Goal: Information Seeking & Learning: Learn about a topic

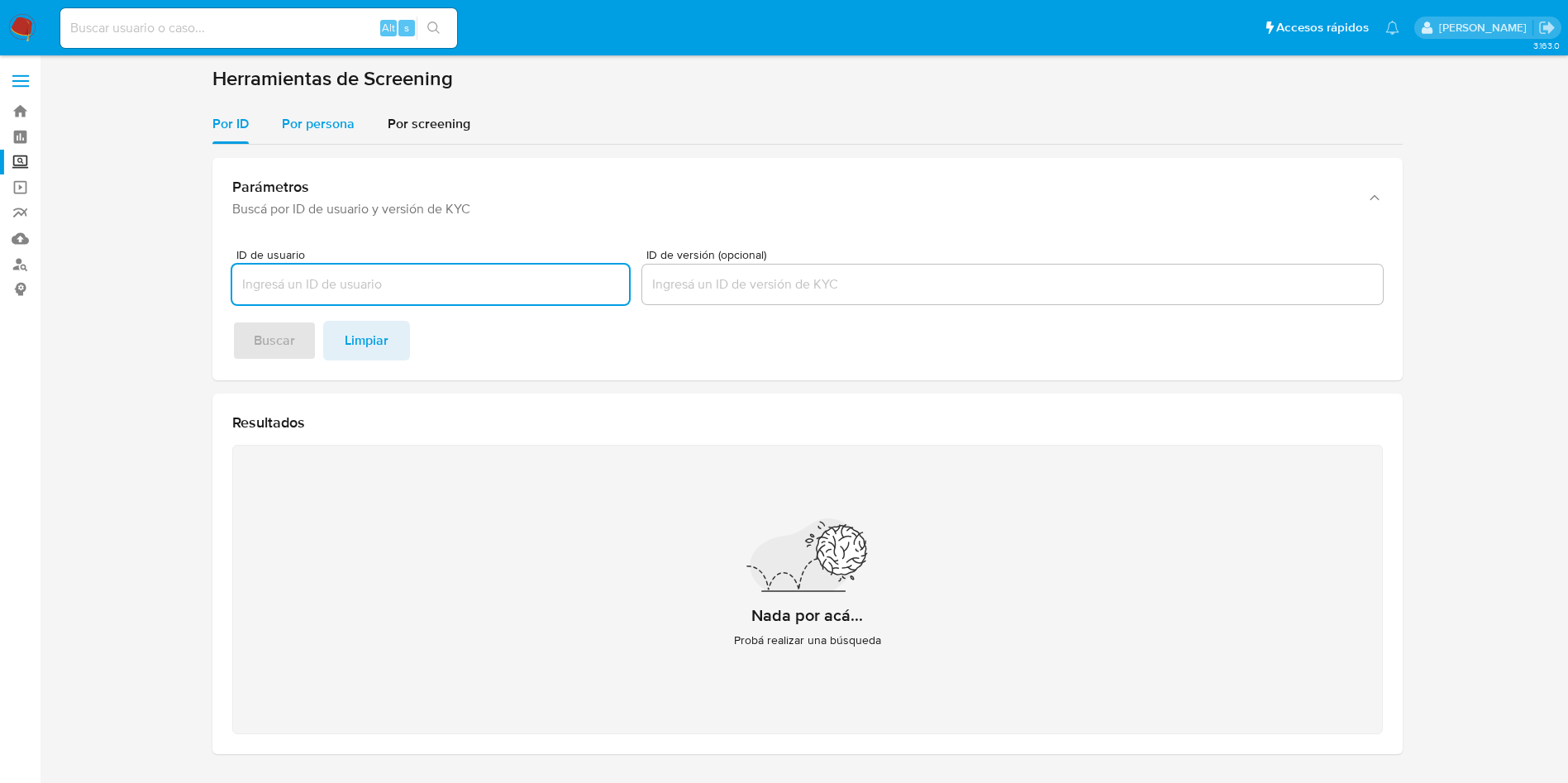
click at [322, 129] on span "Por persona" at bounding box center [318, 124] width 72 height 19
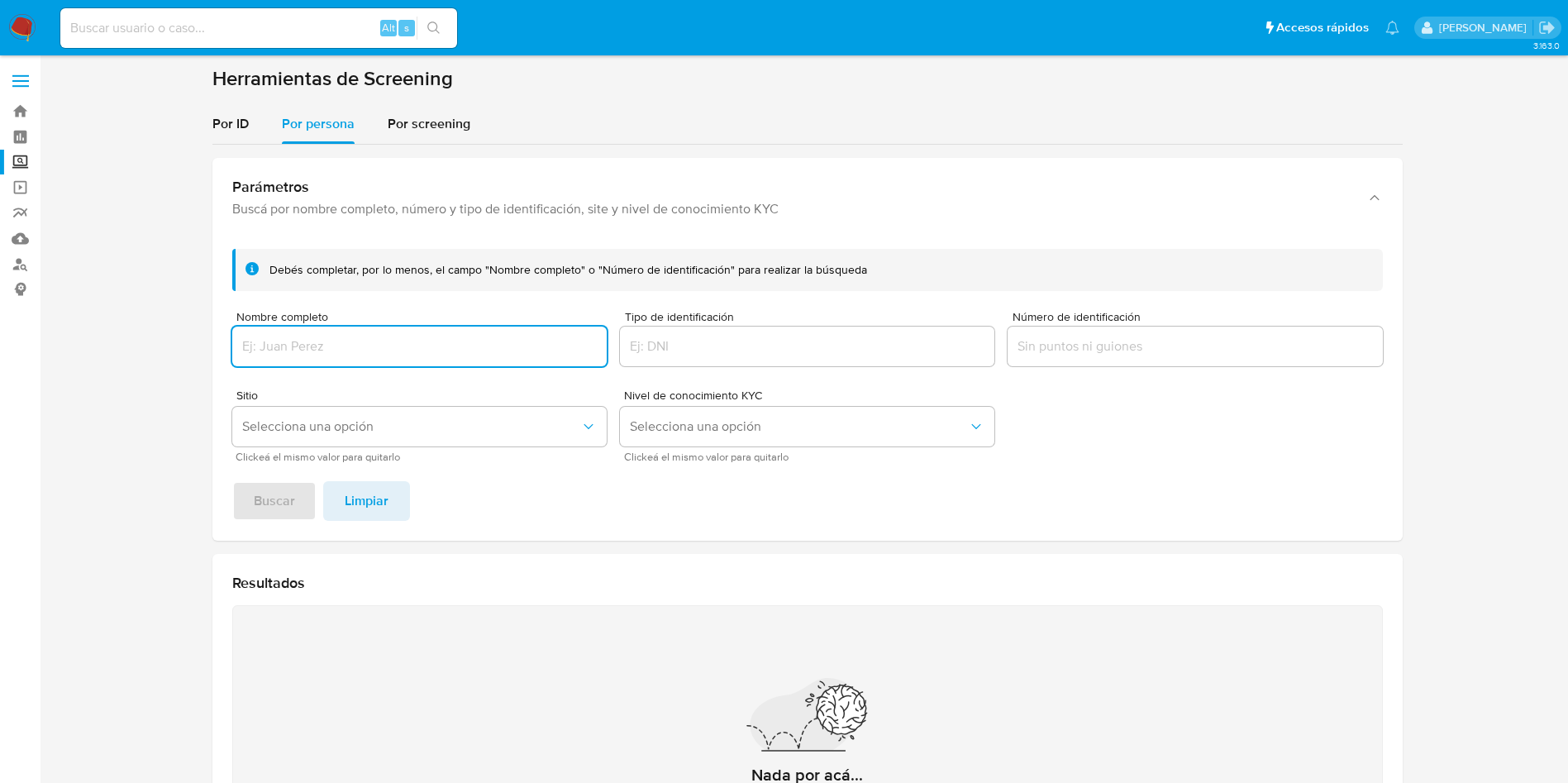
click at [193, 29] on input at bounding box center [259, 27] width 397 height 21
paste input "160332401"
type input "160332401"
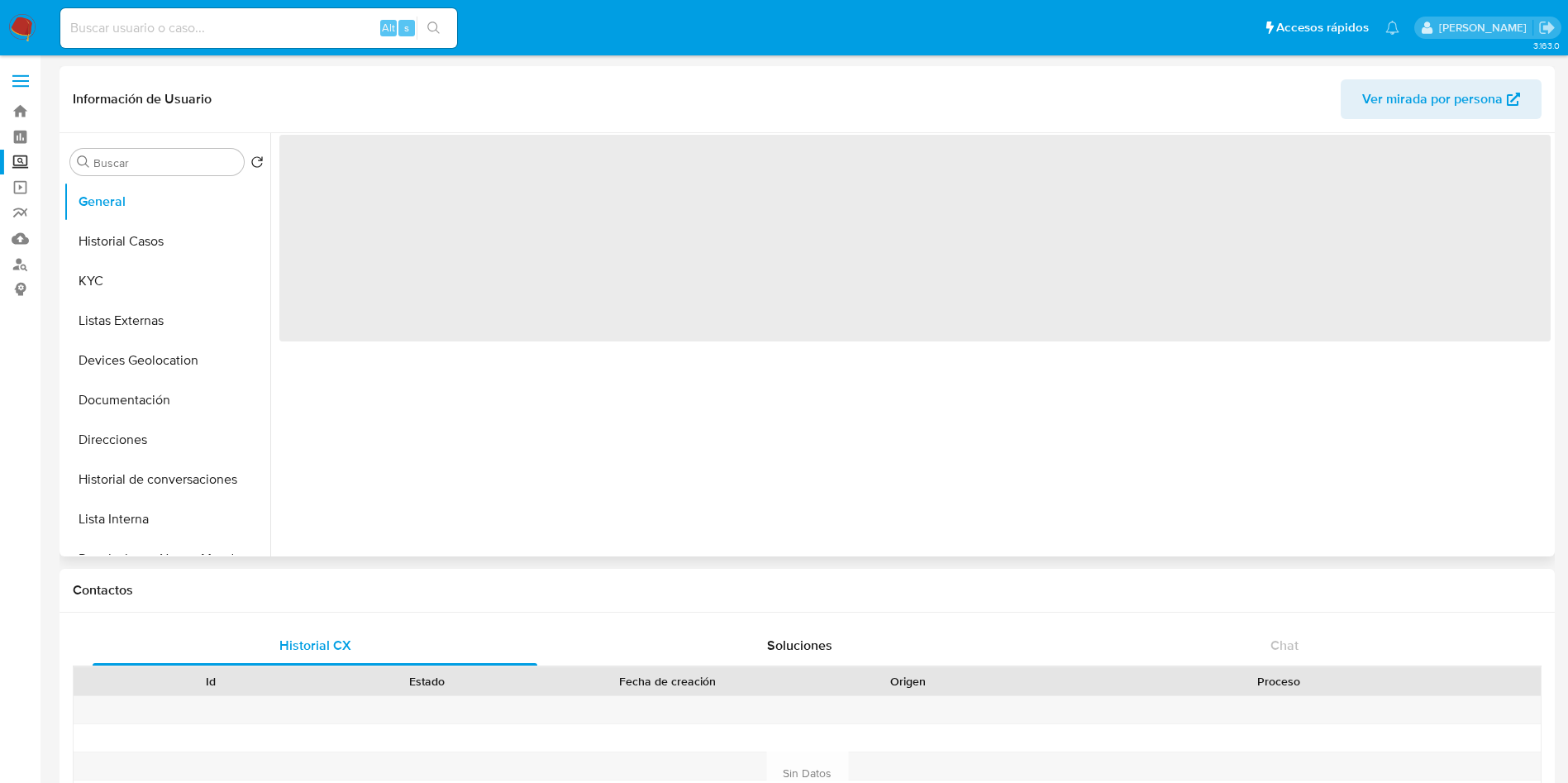
select select "10"
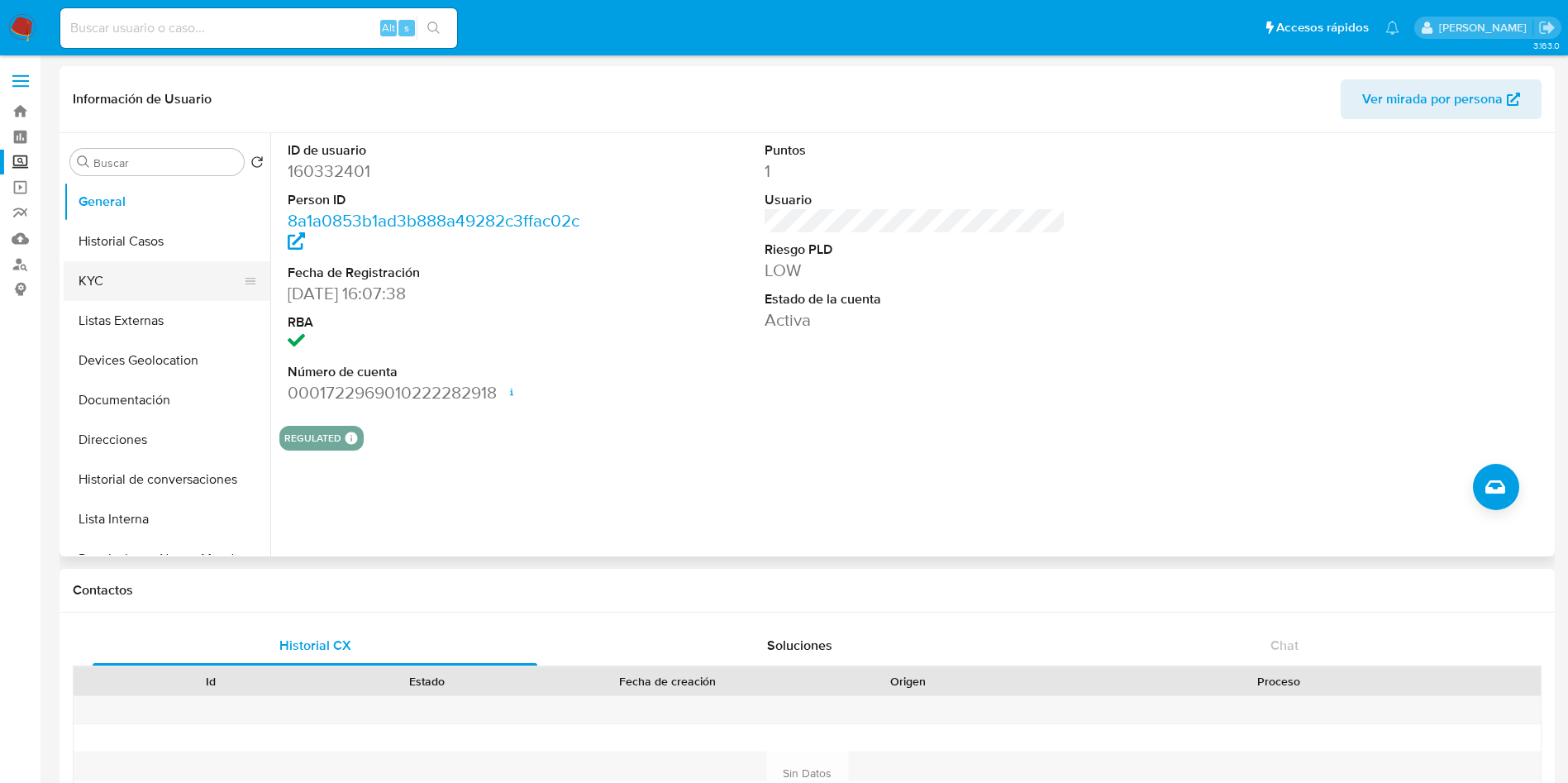
click at [151, 280] on button "KYC" at bounding box center [160, 281] width 193 height 40
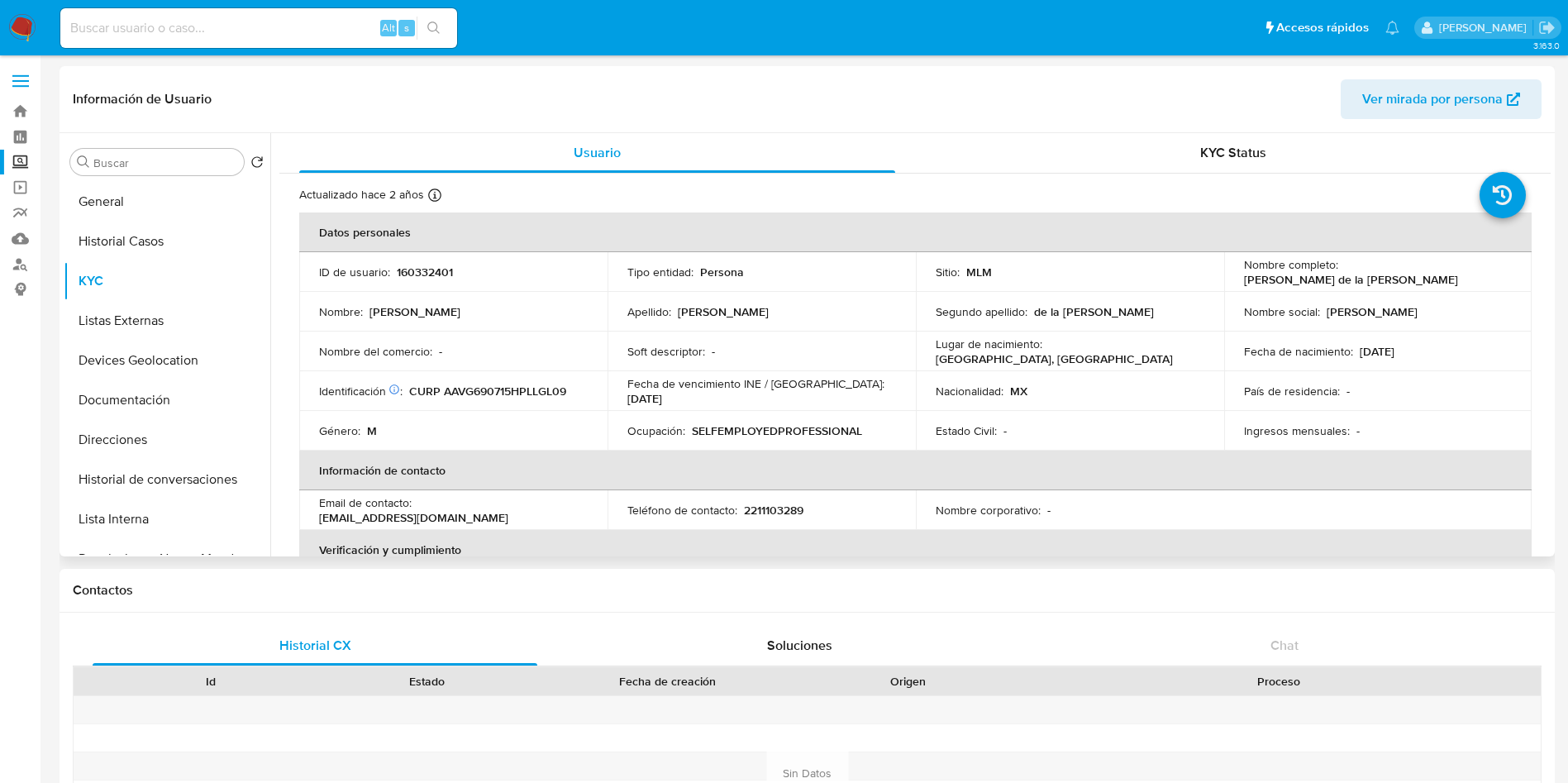
click at [160, 176] on div "Buscar Volver al orden por defecto General Historial Casos KYC Listas Externas …" at bounding box center [167, 346] width 207 height 421
click at [161, 193] on button "General" at bounding box center [160, 201] width 193 height 40
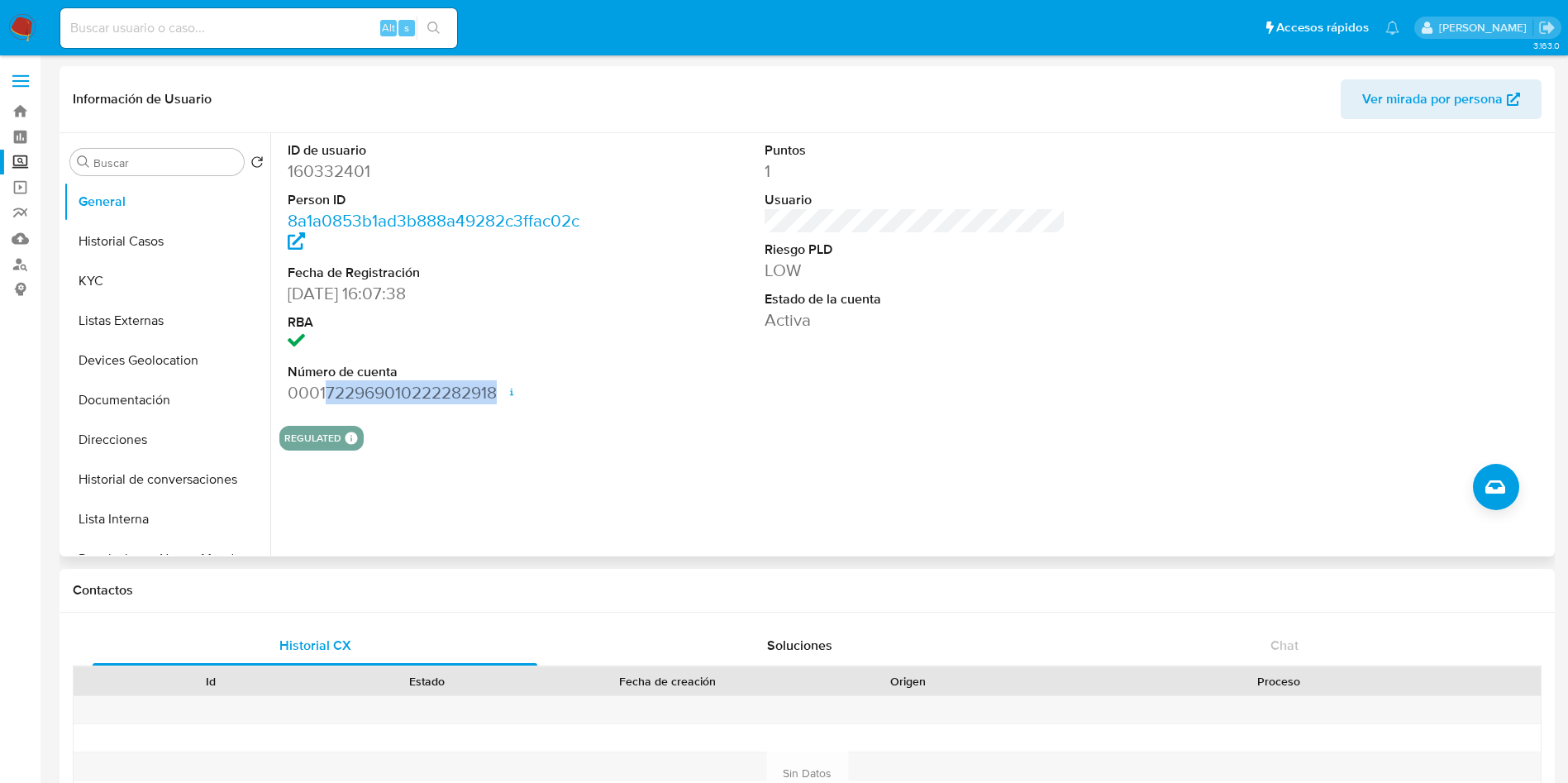
drag, startPoint x: 326, startPoint y: 391, endPoint x: 504, endPoint y: 401, distance: 178.3
click at [504, 401] on dd "0001722969010222282918 Fecha de apertura [DATE] 21:18 Estado ACTIVE" at bounding box center [439, 392] width 302 height 23
copy dd "722969010222282918"
click at [183, 274] on button "KYC" at bounding box center [160, 281] width 193 height 40
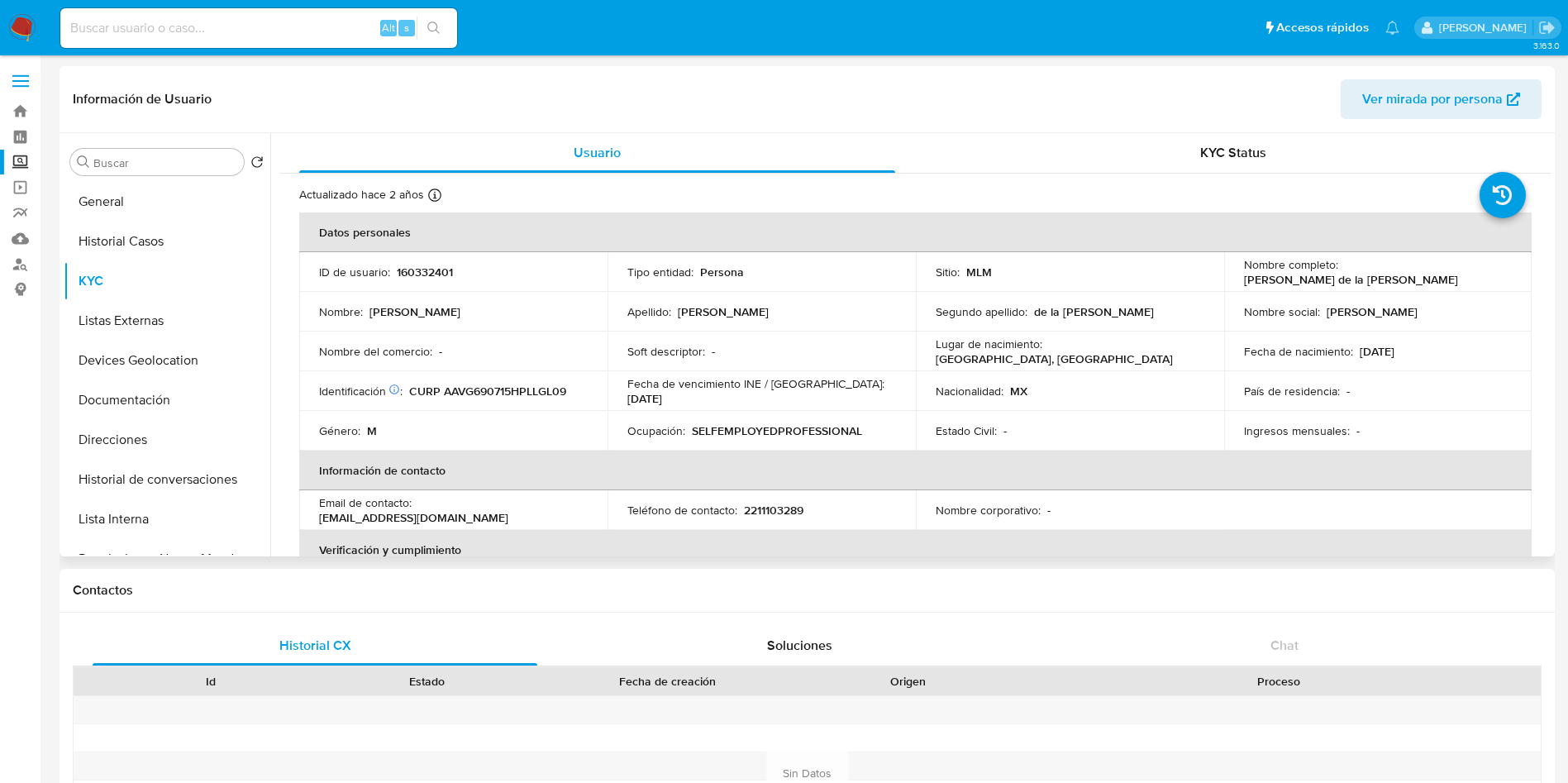
click at [499, 389] on p "CURP AAVG690715HPLLGL09" at bounding box center [487, 390] width 157 height 14
copy p "AAVG690715HPLLGL09"
drag, startPoint x: 1354, startPoint y: 348, endPoint x: 1427, endPoint y: 348, distance: 73.0
click at [1427, 348] on div "Fecha de nacimiento : [DEMOGRAPHIC_DATA]" at bounding box center [1378, 351] width 268 height 14
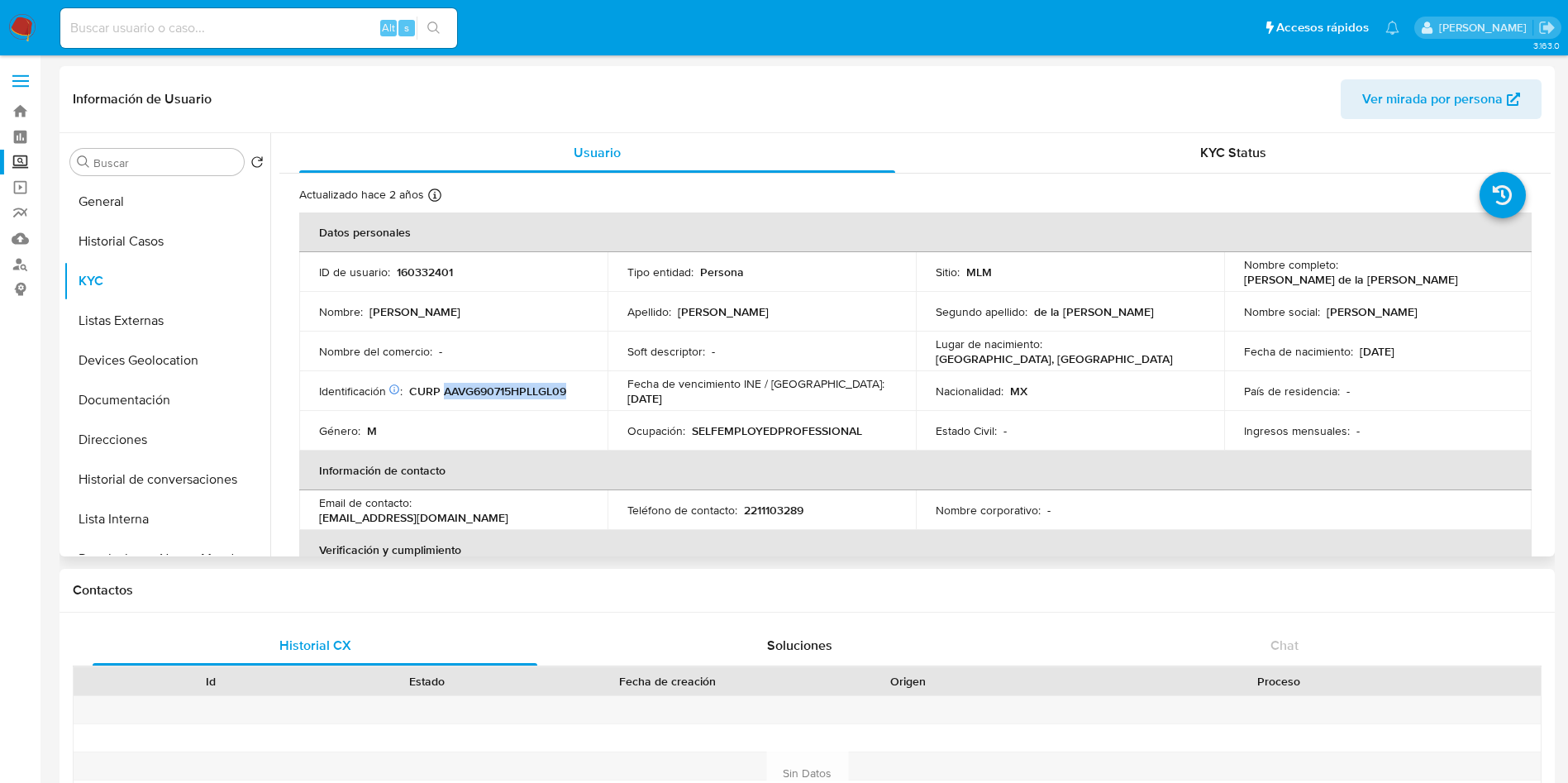
copy p "[DATE]"
click at [142, 199] on button "General" at bounding box center [160, 201] width 193 height 40
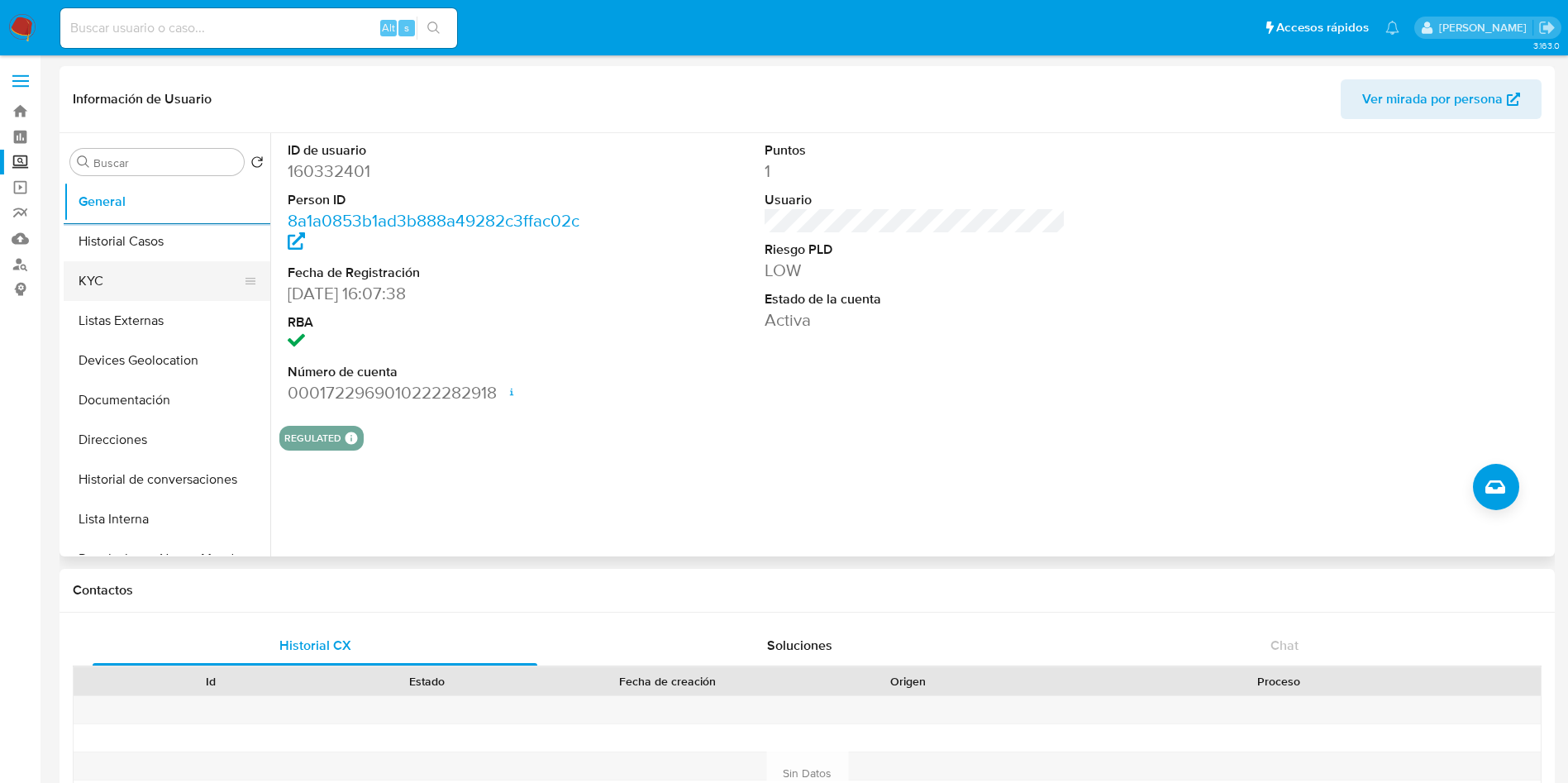
click at [124, 295] on button "KYC" at bounding box center [160, 281] width 193 height 40
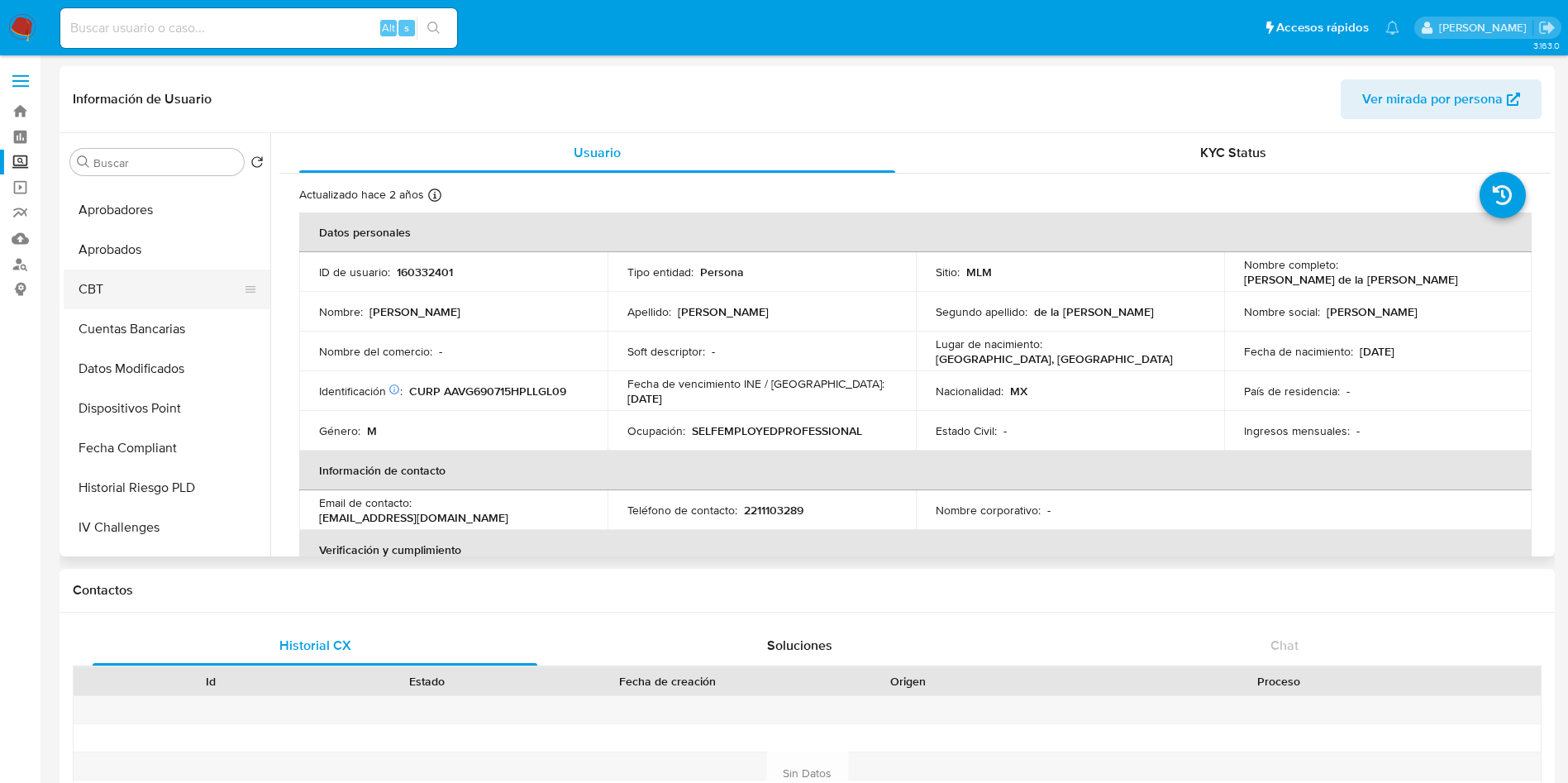
scroll to position [620, 0]
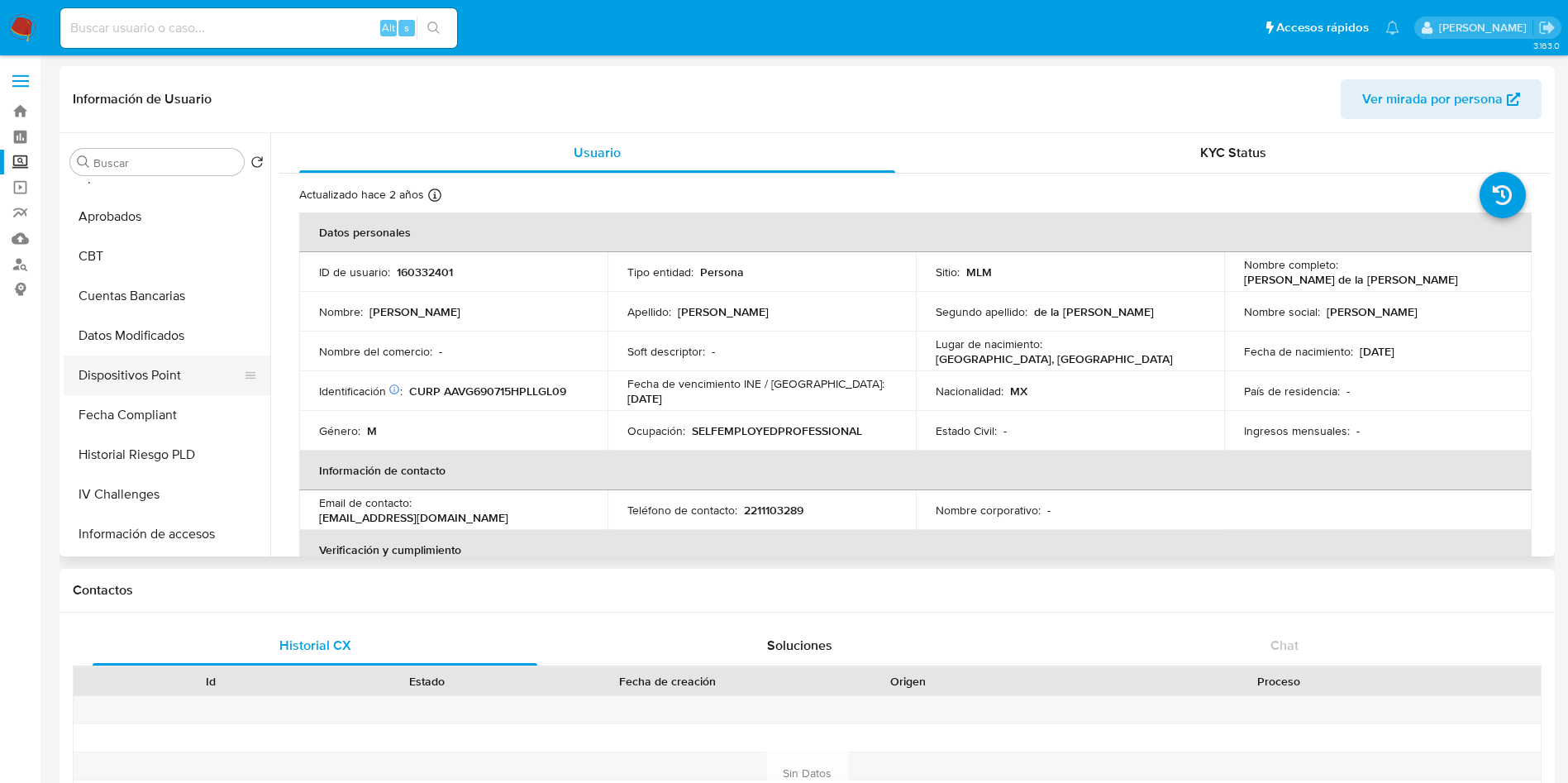
click at [165, 363] on button "Dispositivos Point" at bounding box center [160, 375] width 193 height 40
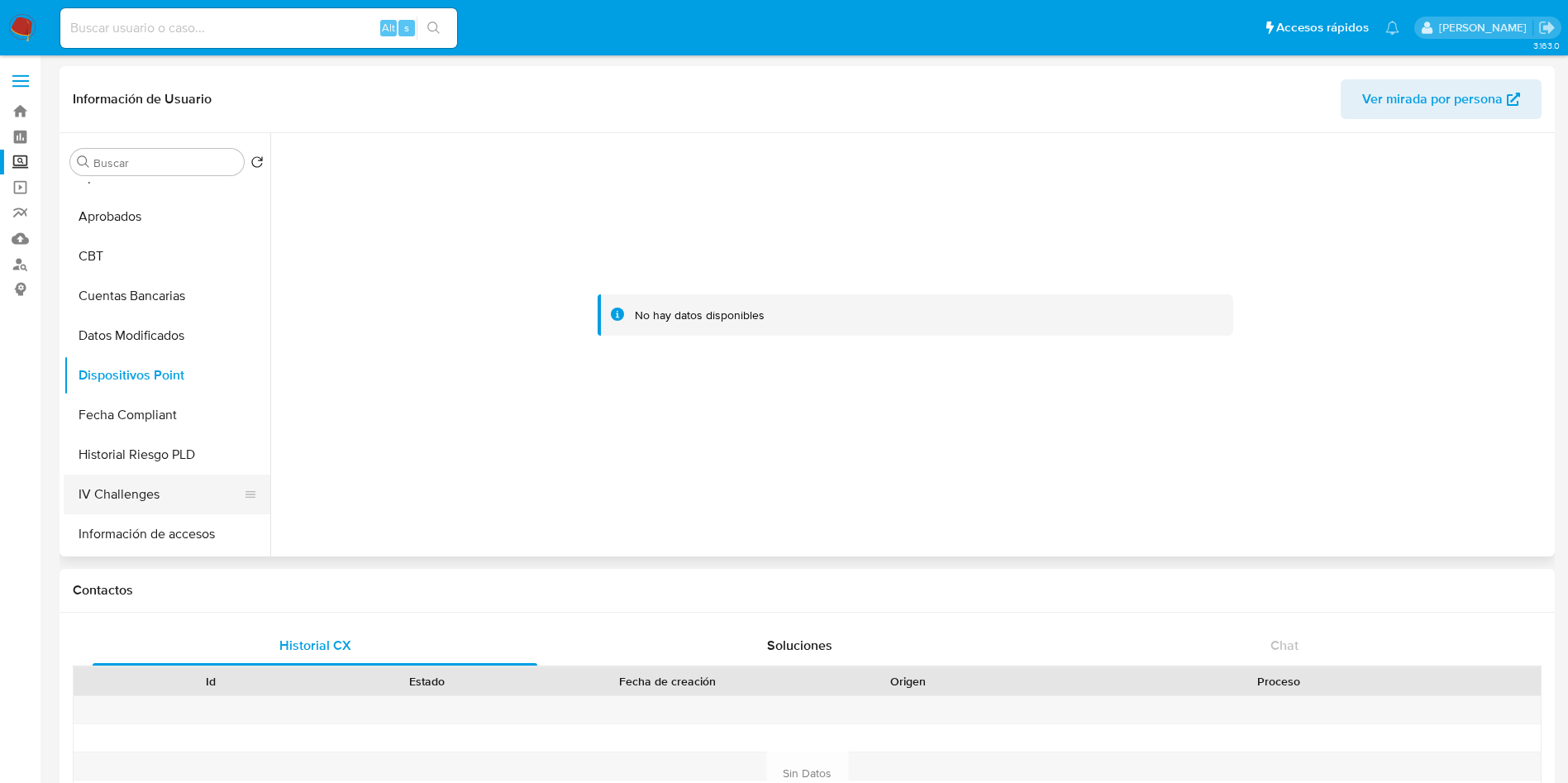
scroll to position [744, 0]
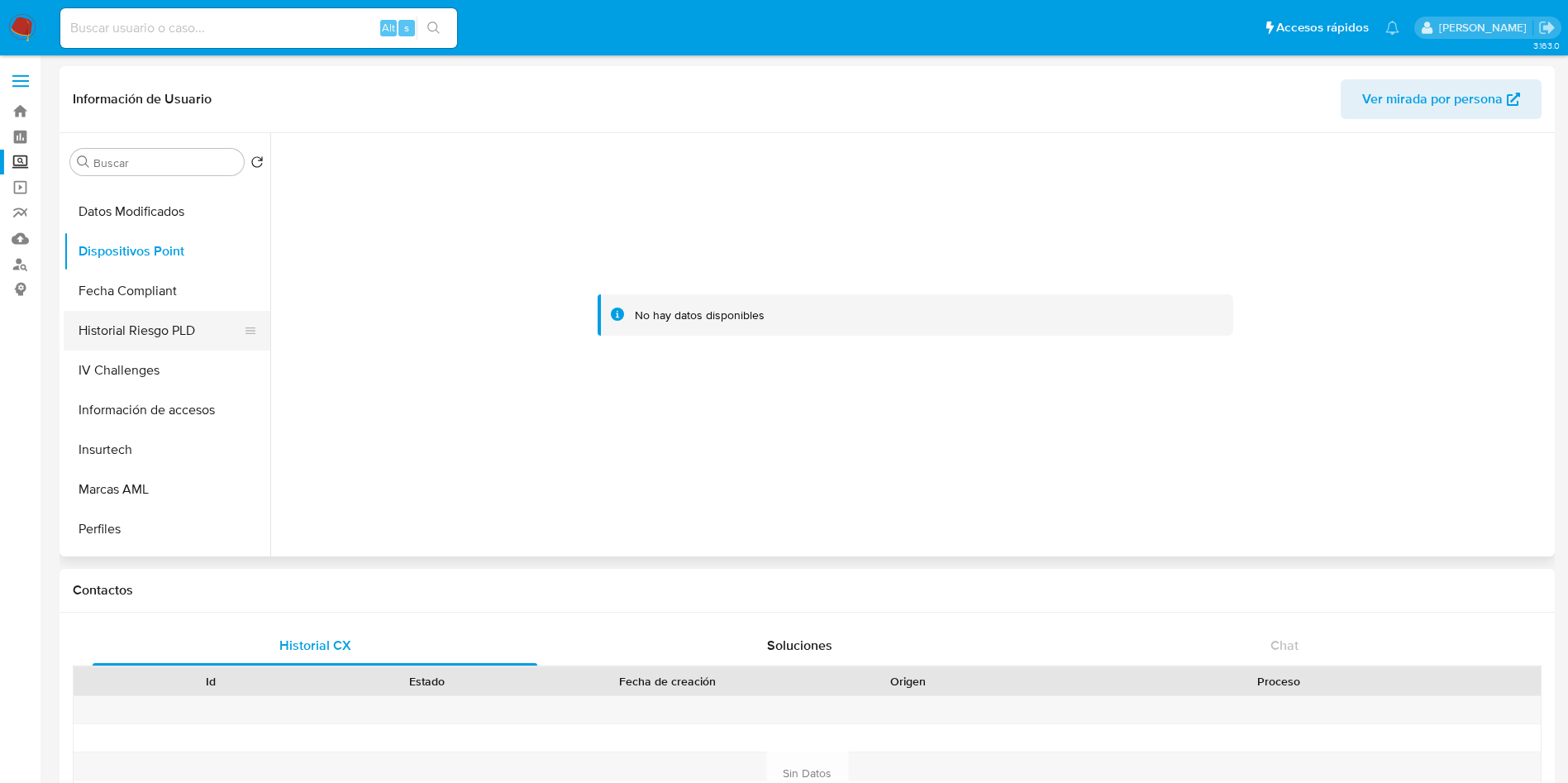
click at [169, 325] on button "Historial Riesgo PLD" at bounding box center [160, 331] width 193 height 40
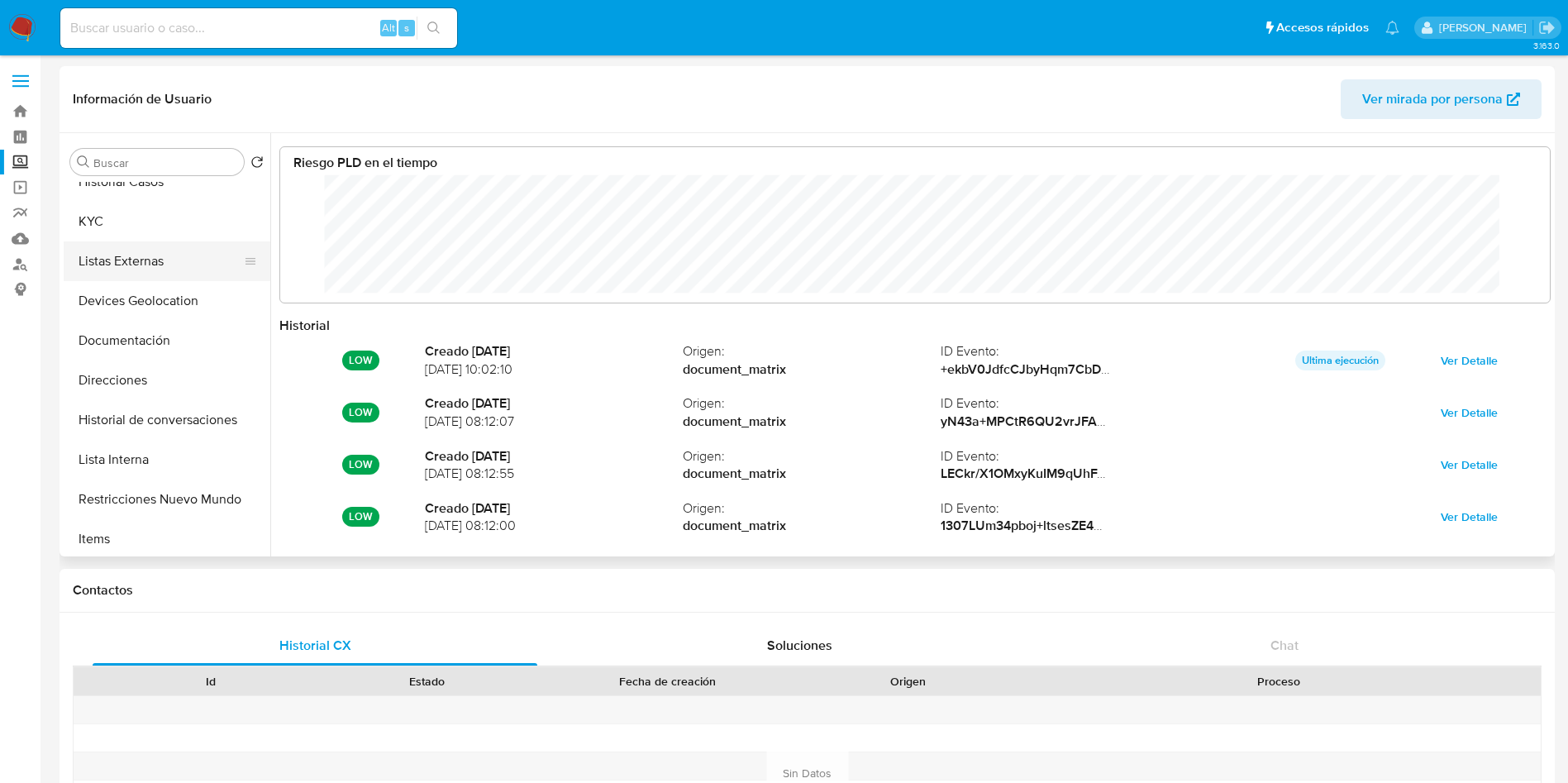
scroll to position [0, 0]
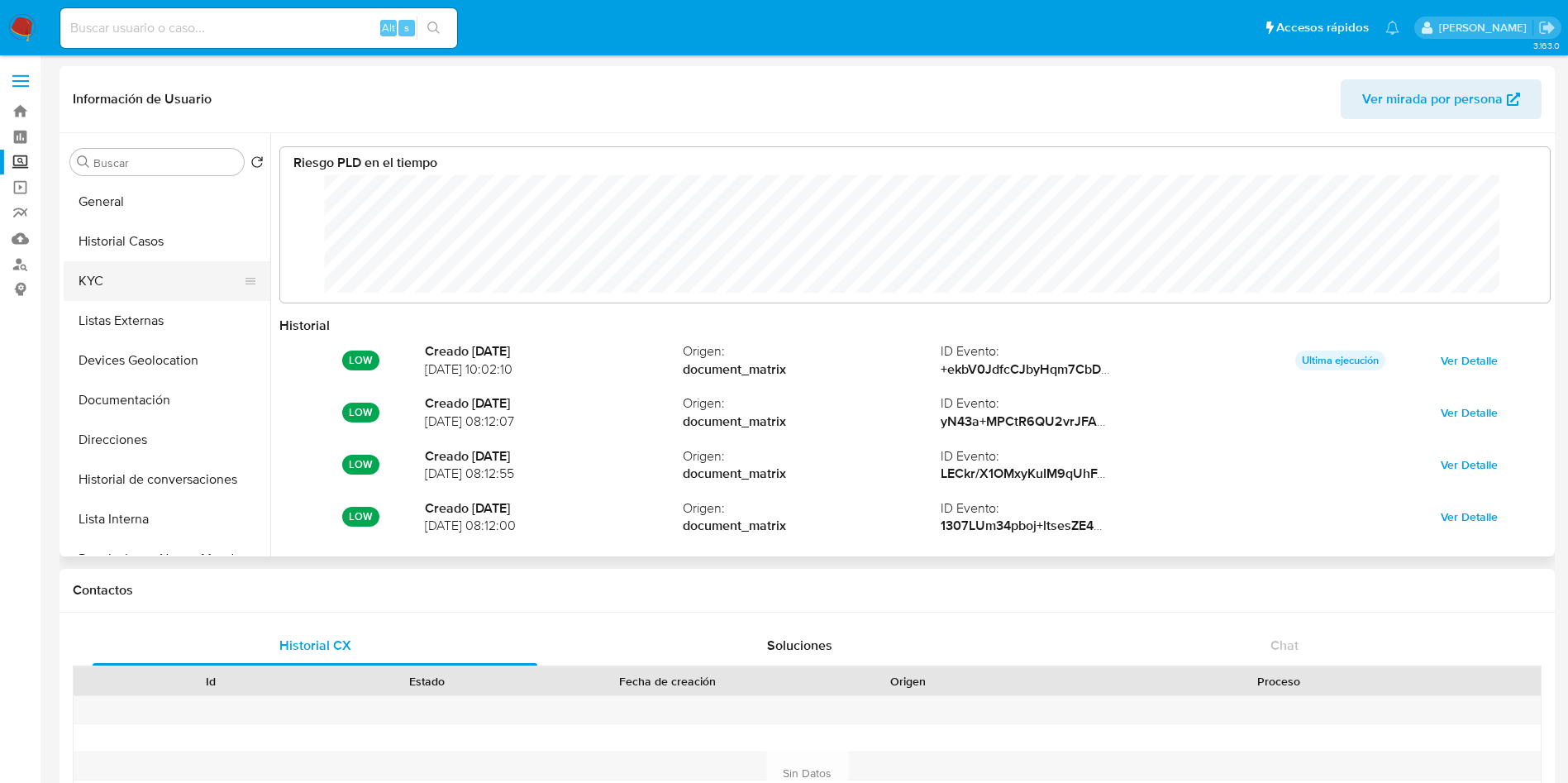
click at [90, 268] on button "KYC" at bounding box center [160, 281] width 193 height 40
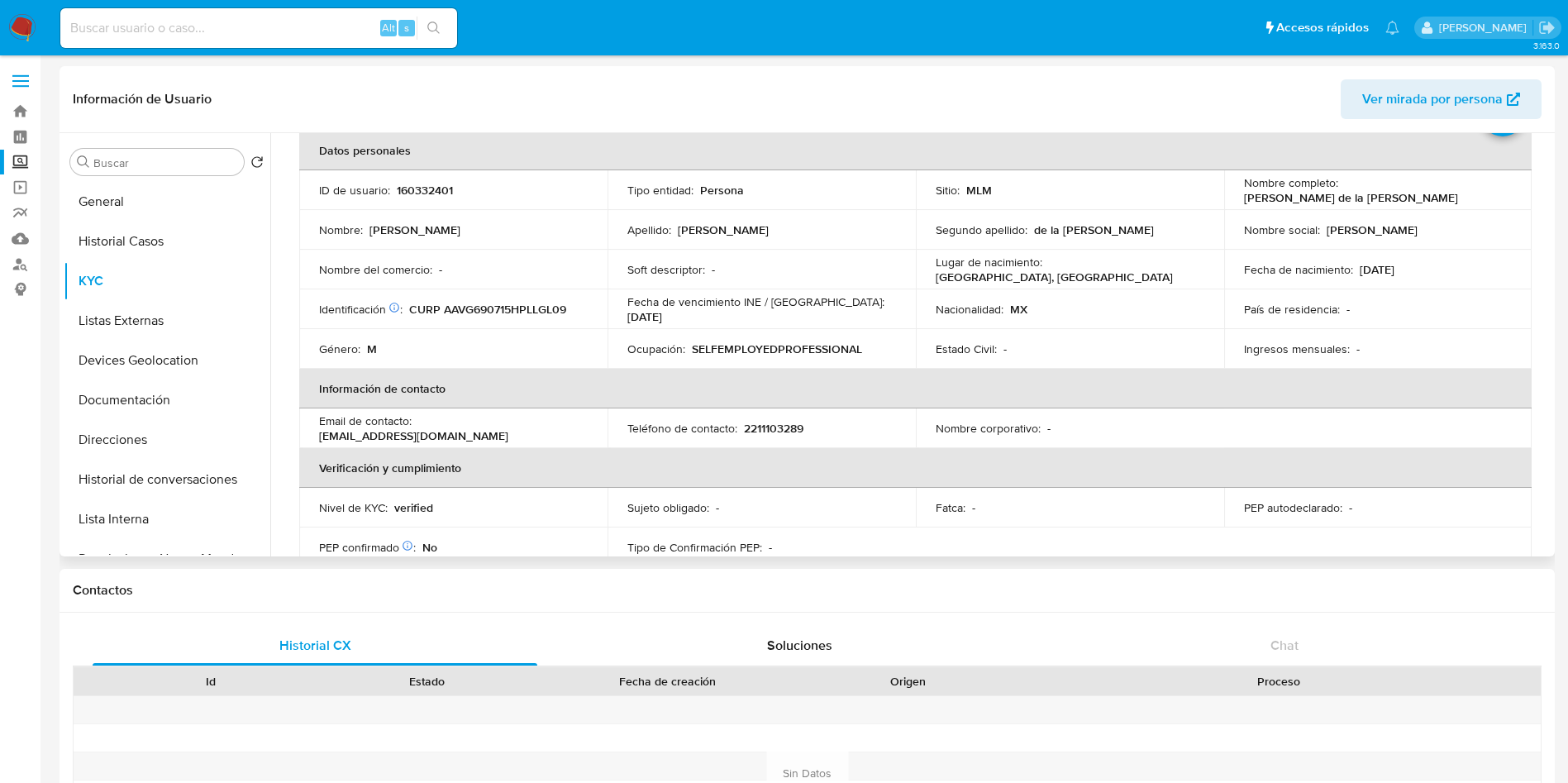
scroll to position [31, 0]
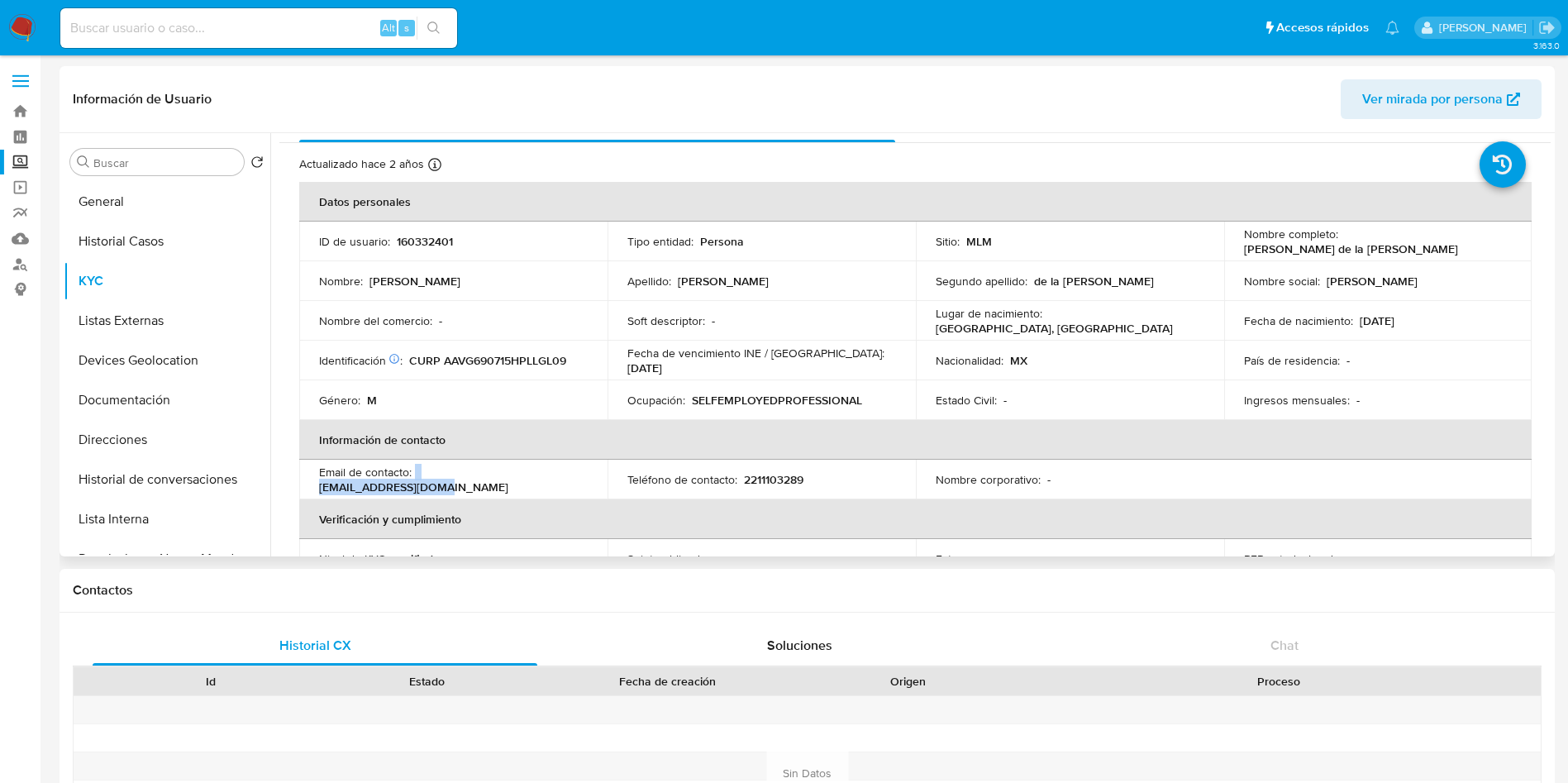
drag, startPoint x: 562, startPoint y: 481, endPoint x: 414, endPoint y: 481, distance: 148.0
click at [414, 481] on div "Email de contacto : [EMAIL_ADDRESS][DOMAIN_NAME]" at bounding box center [453, 479] width 268 height 30
copy div "[EMAIL_ADDRESS][DOMAIN_NAME]"
click at [761, 474] on p "2211103289" at bounding box center [774, 479] width 60 height 14
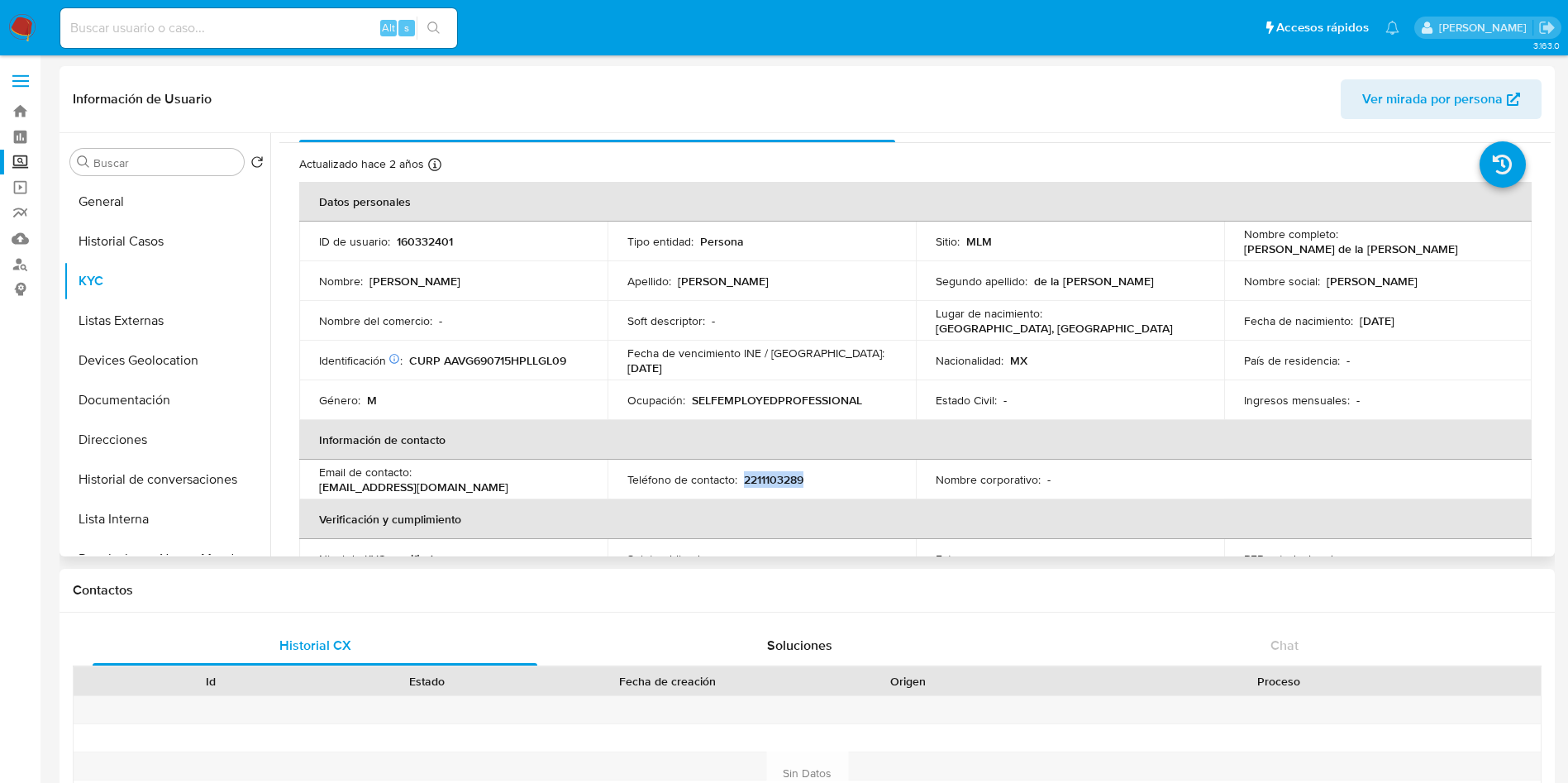
copy p "2211103289"
click at [138, 240] on button "Historial Casos" at bounding box center [160, 241] width 193 height 40
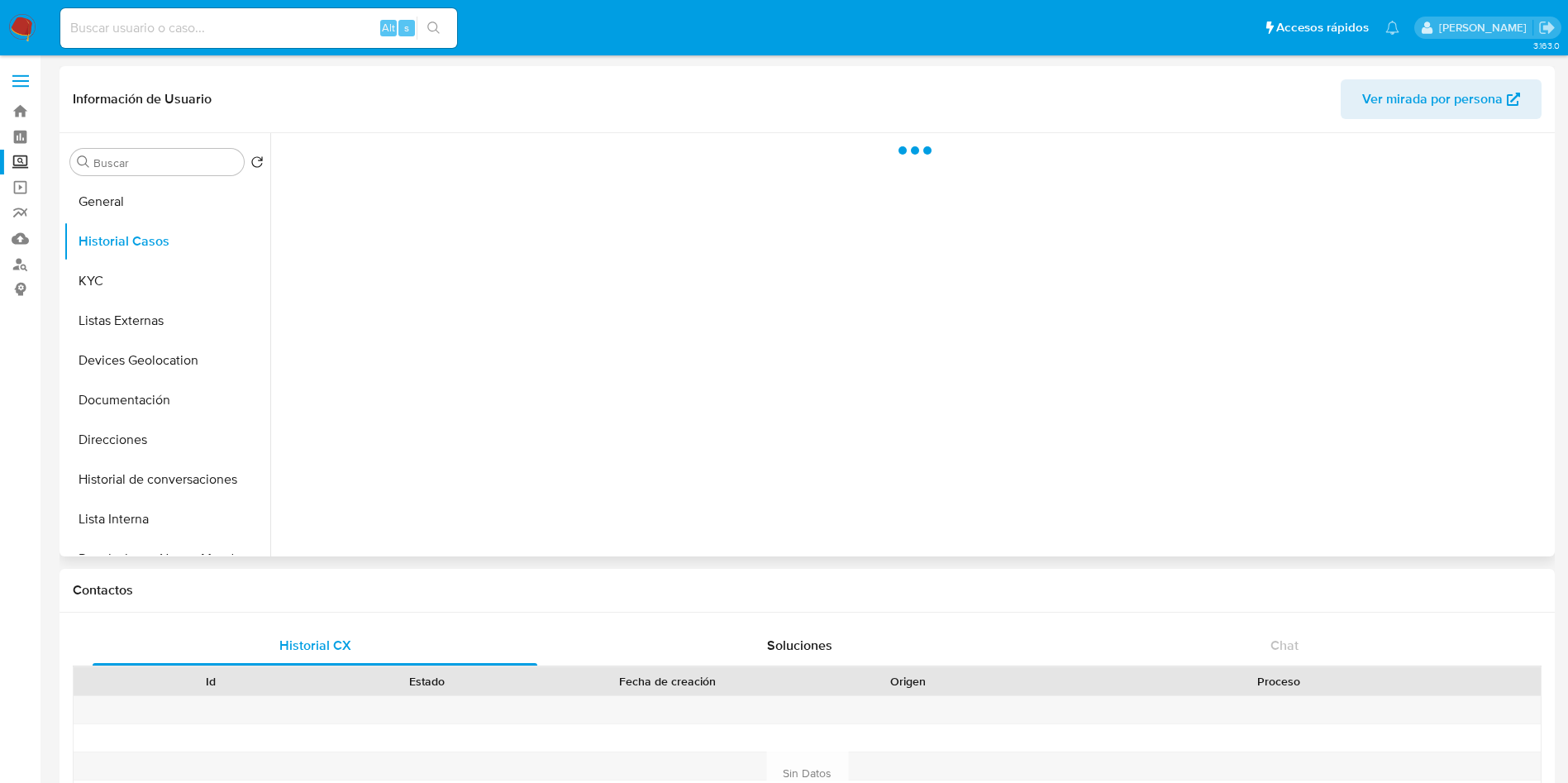
scroll to position [0, 0]
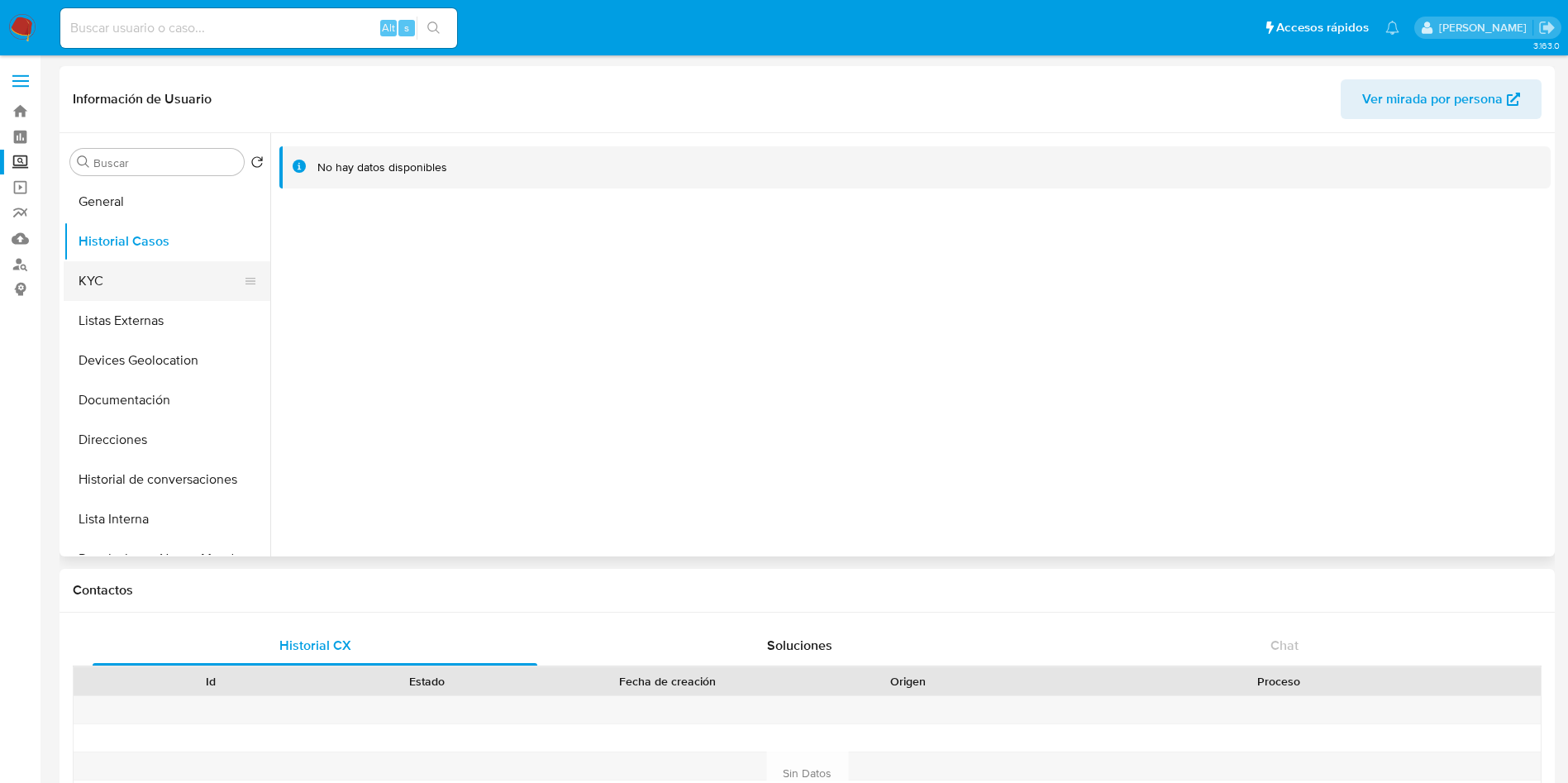
click at [127, 270] on button "KYC" at bounding box center [160, 281] width 193 height 40
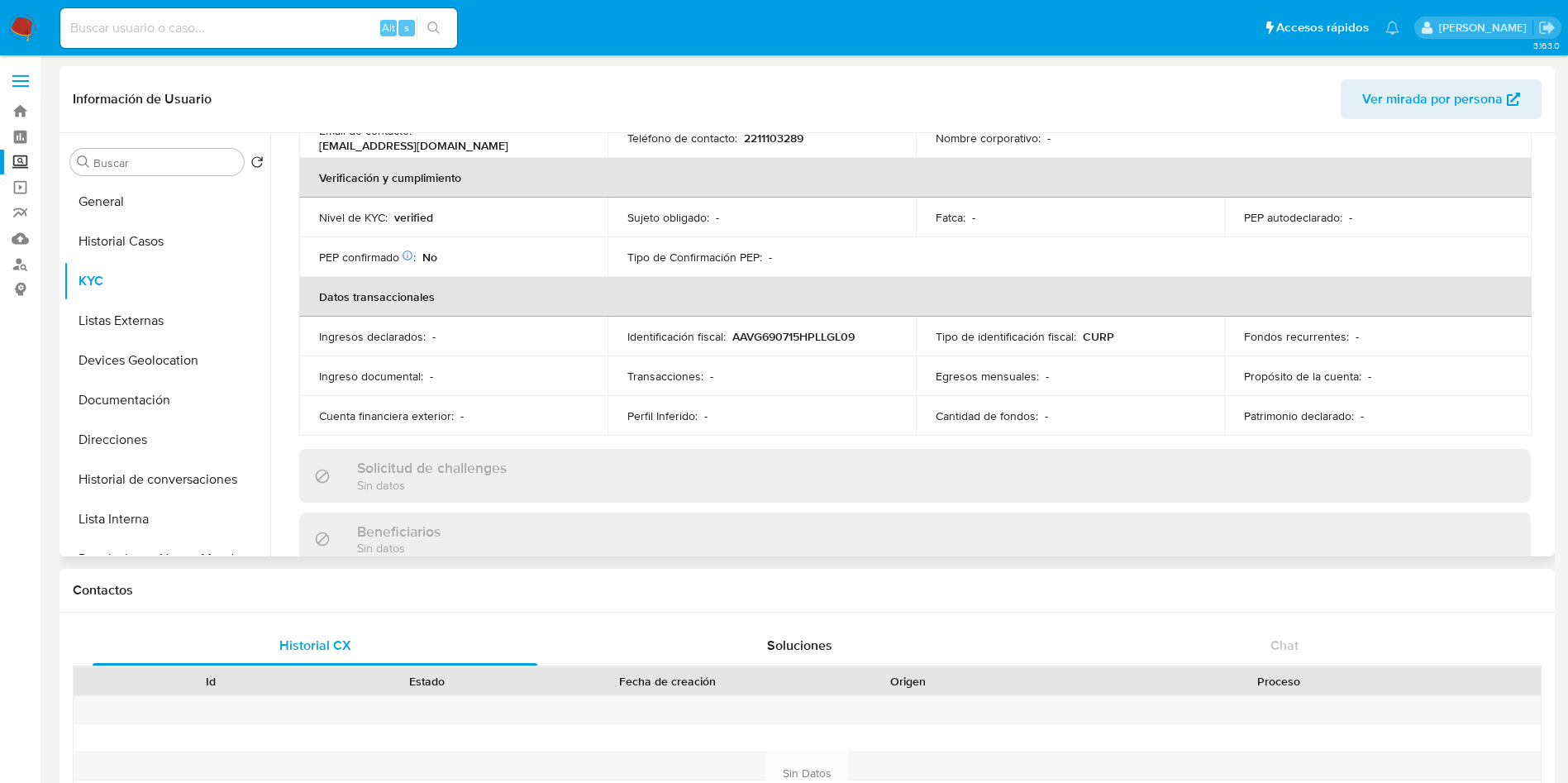
scroll to position [339, 0]
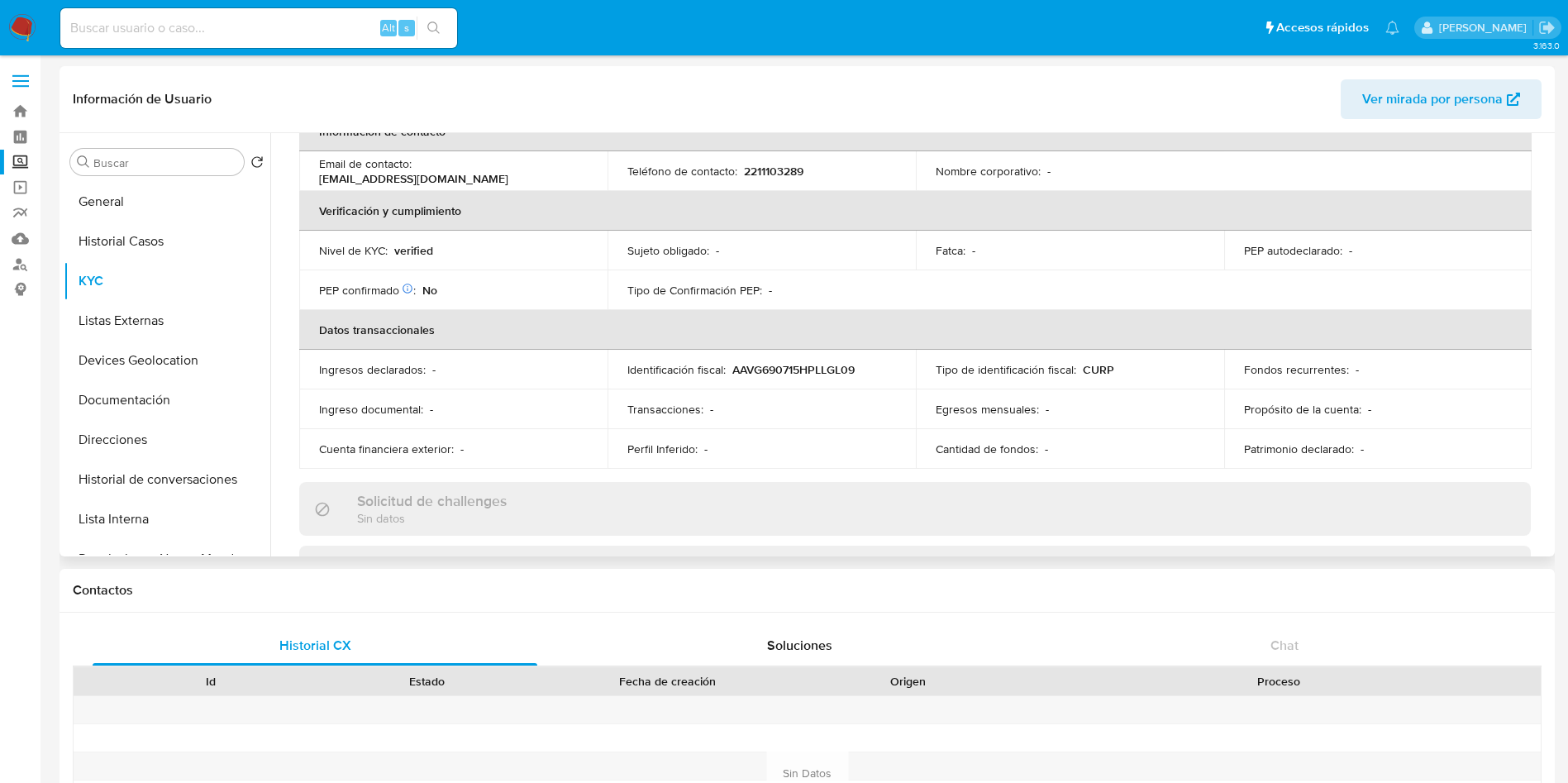
drag, startPoint x: 1542, startPoint y: 291, endPoint x: 1536, endPoint y: 301, distance: 11.7
click at [1536, 301] on div "Actualizado [DATE] Creado: [DATE] 13:04:02 Actualizado: [DATE] 10:09:47 Datos p…" at bounding box center [915, 537] width 1271 height 1405
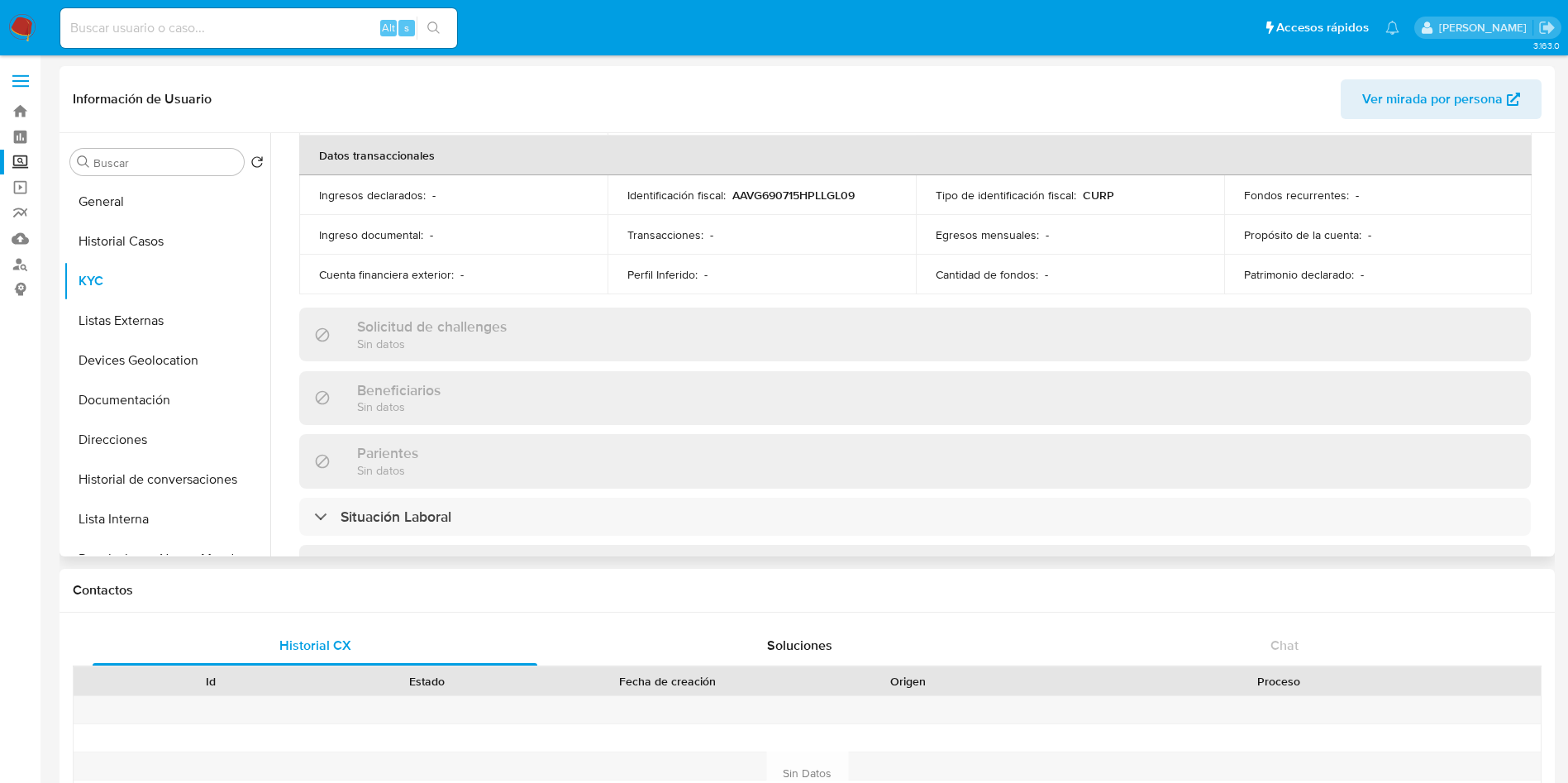
scroll to position [711, 0]
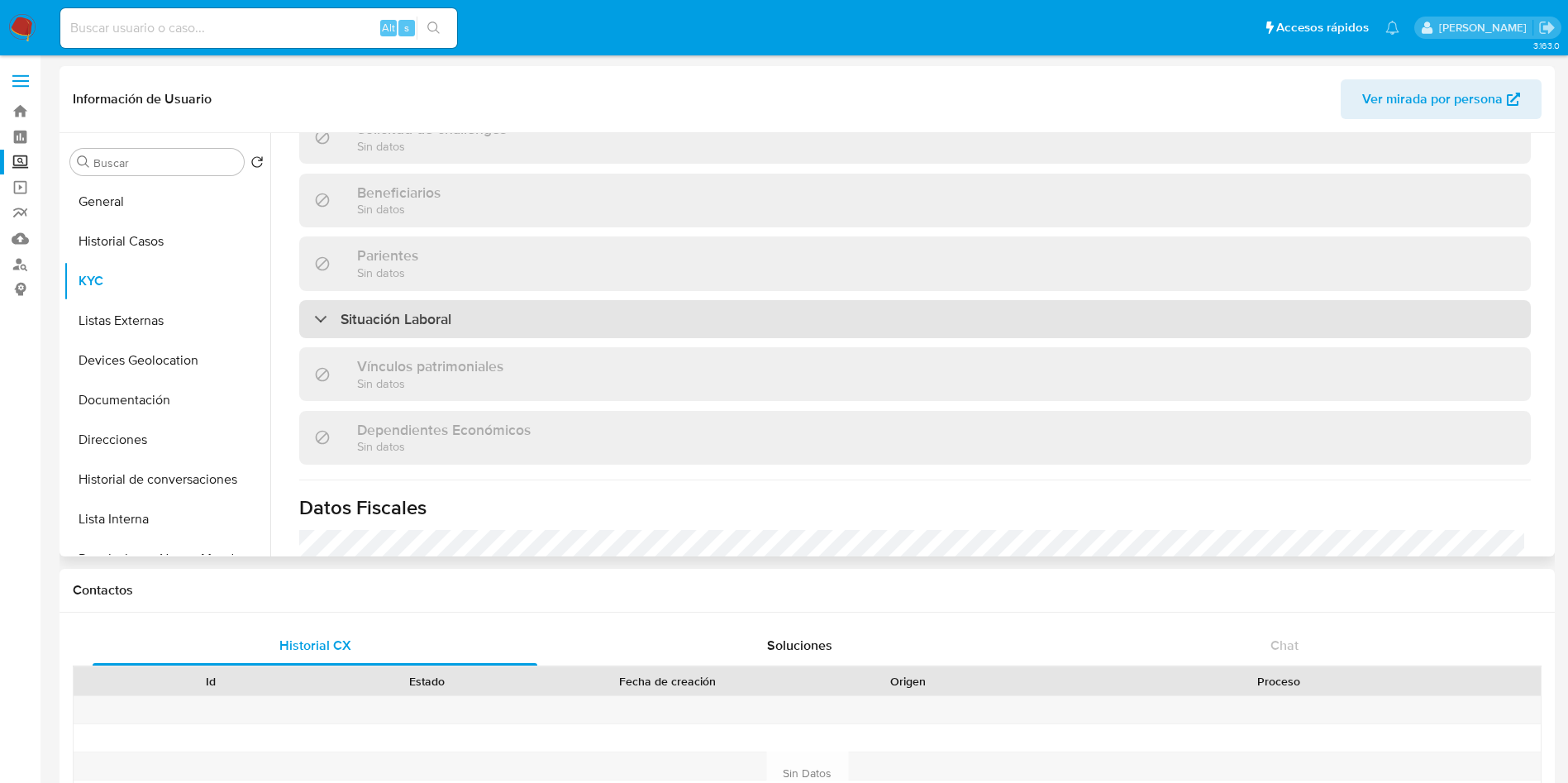
click at [849, 314] on div "Situación Laboral" at bounding box center [915, 319] width 1232 height 38
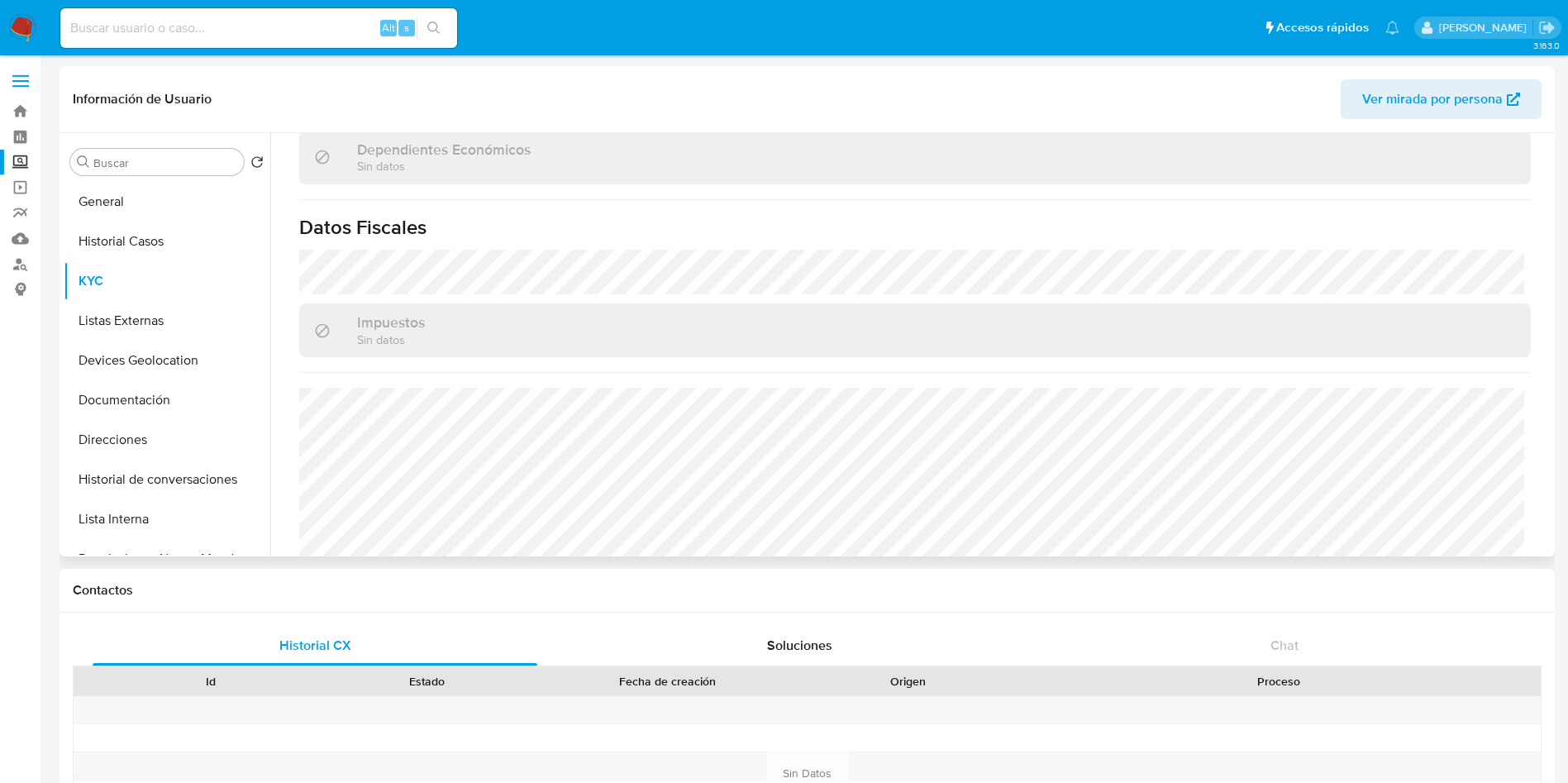
scroll to position [1262, 0]
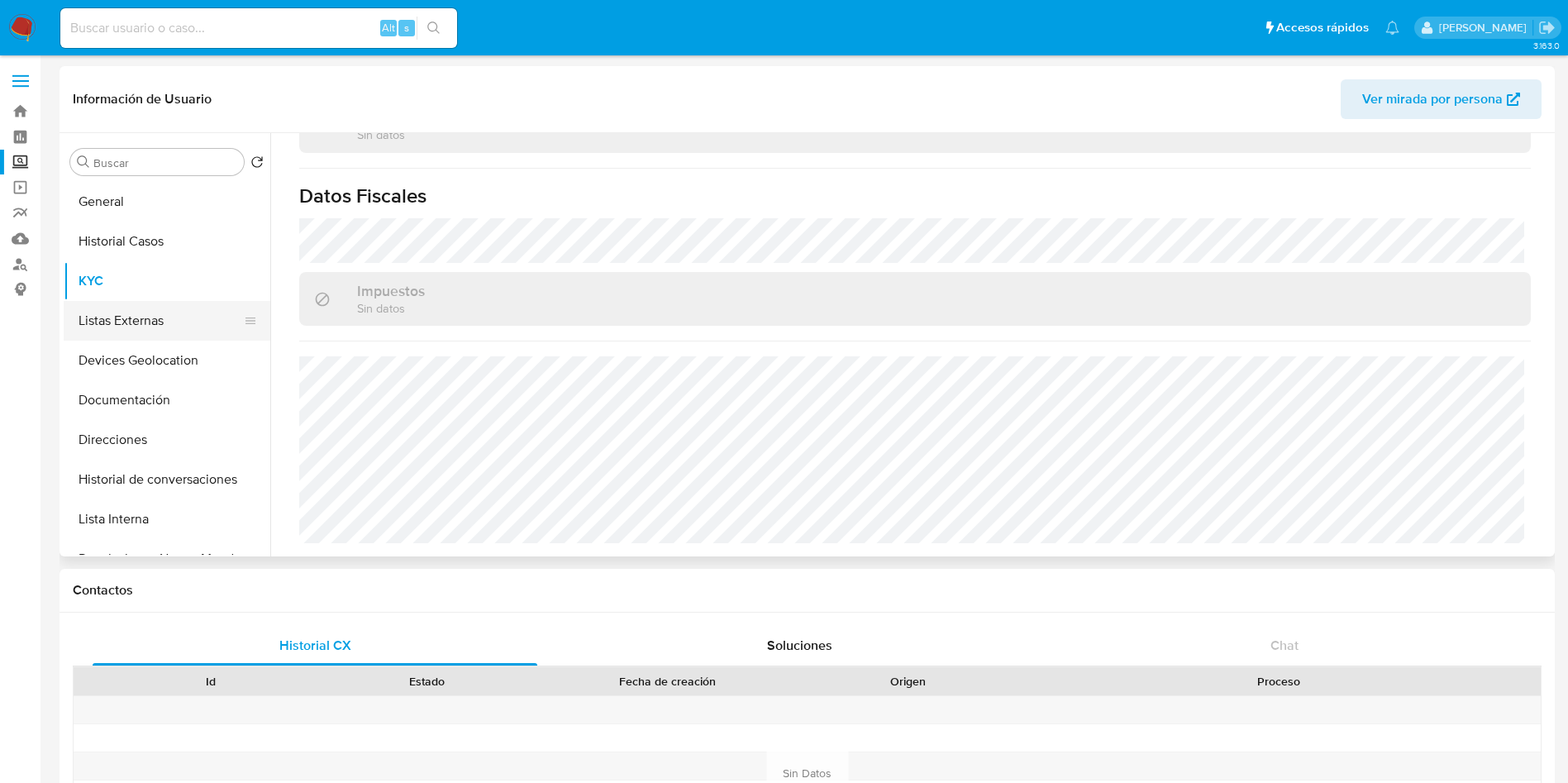
click at [141, 324] on button "Listas Externas" at bounding box center [160, 320] width 193 height 40
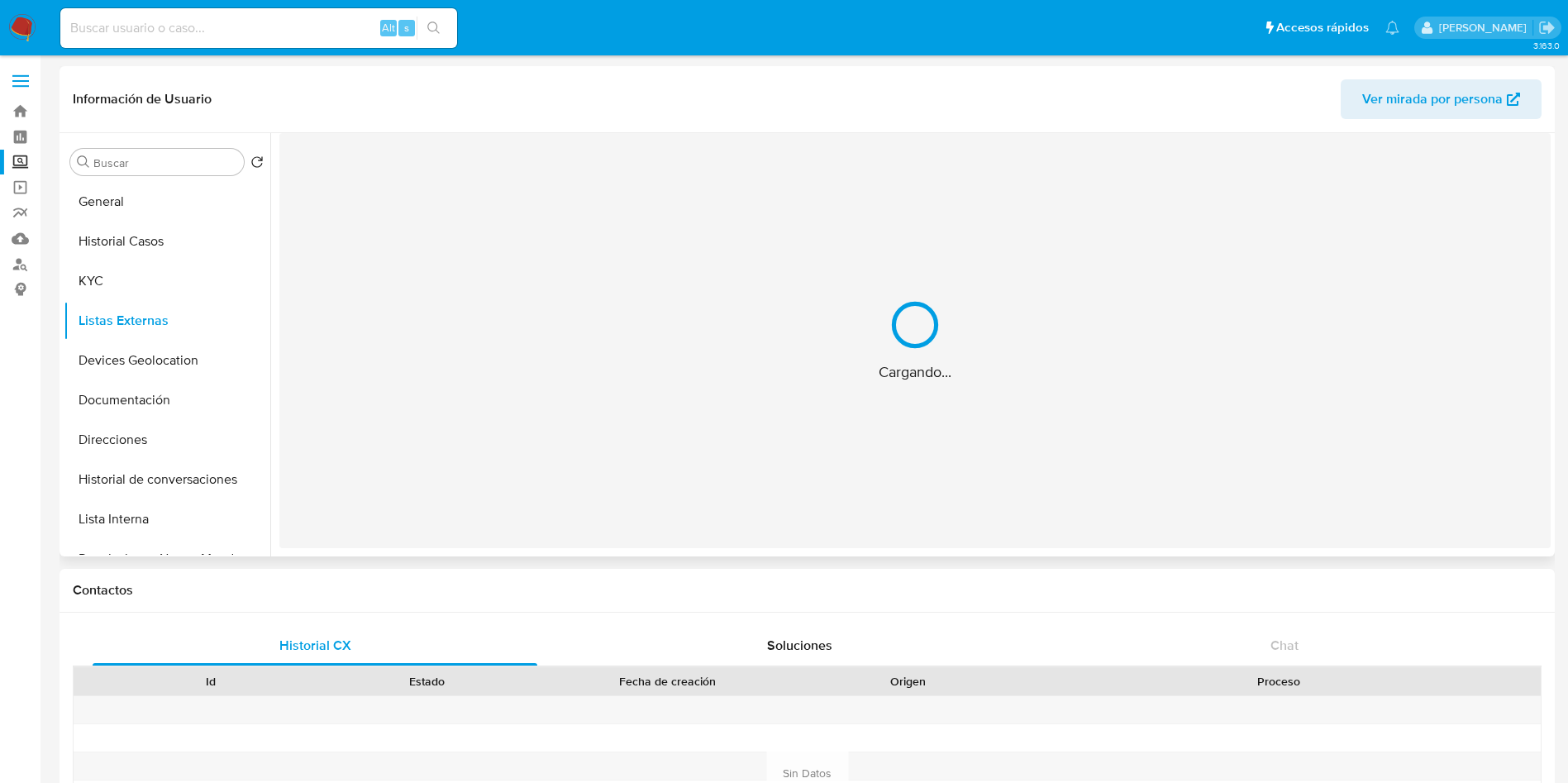
scroll to position [0, 0]
click at [172, 352] on button "Devices Geolocation" at bounding box center [160, 360] width 193 height 40
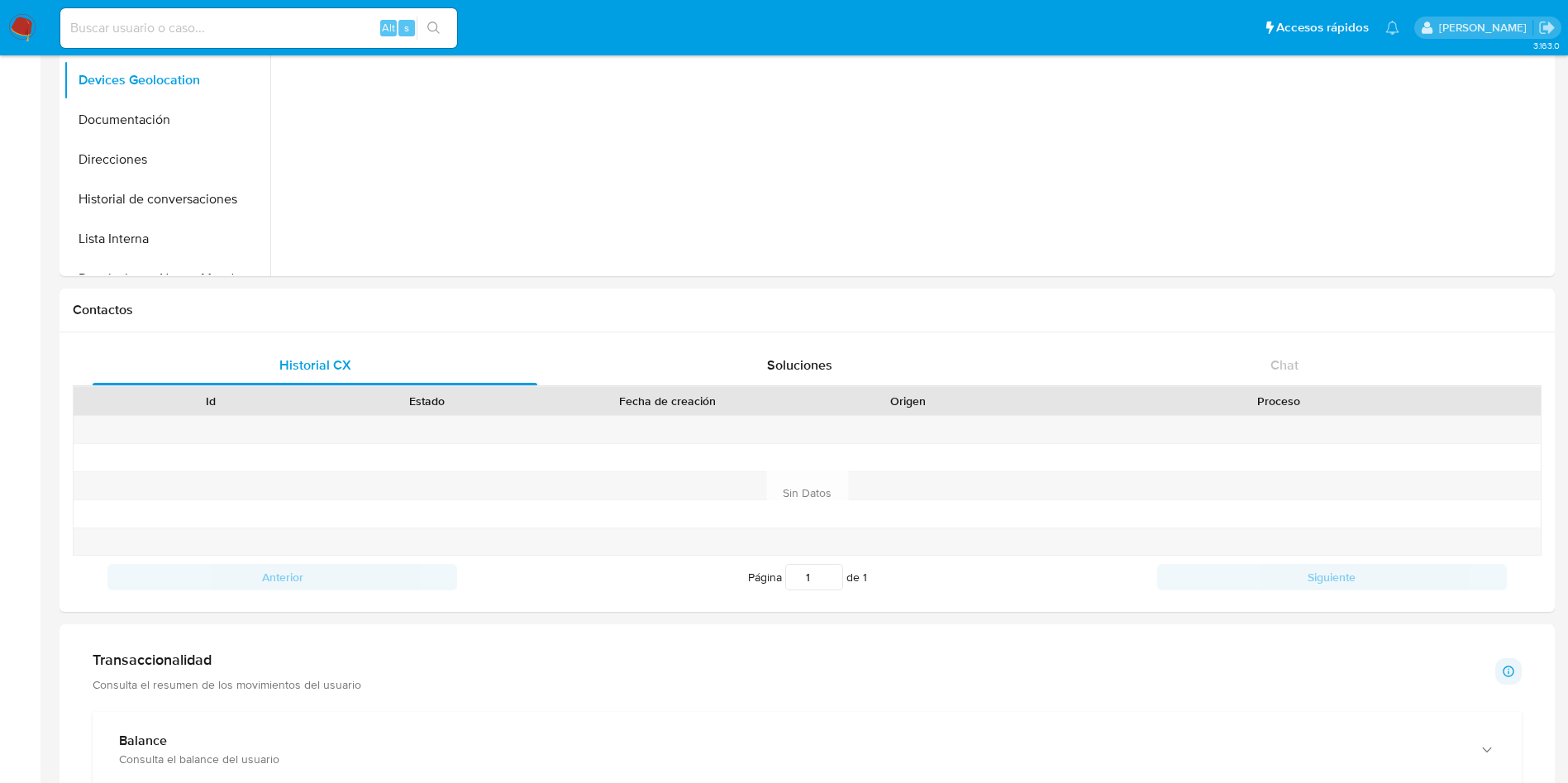
scroll to position [620, 0]
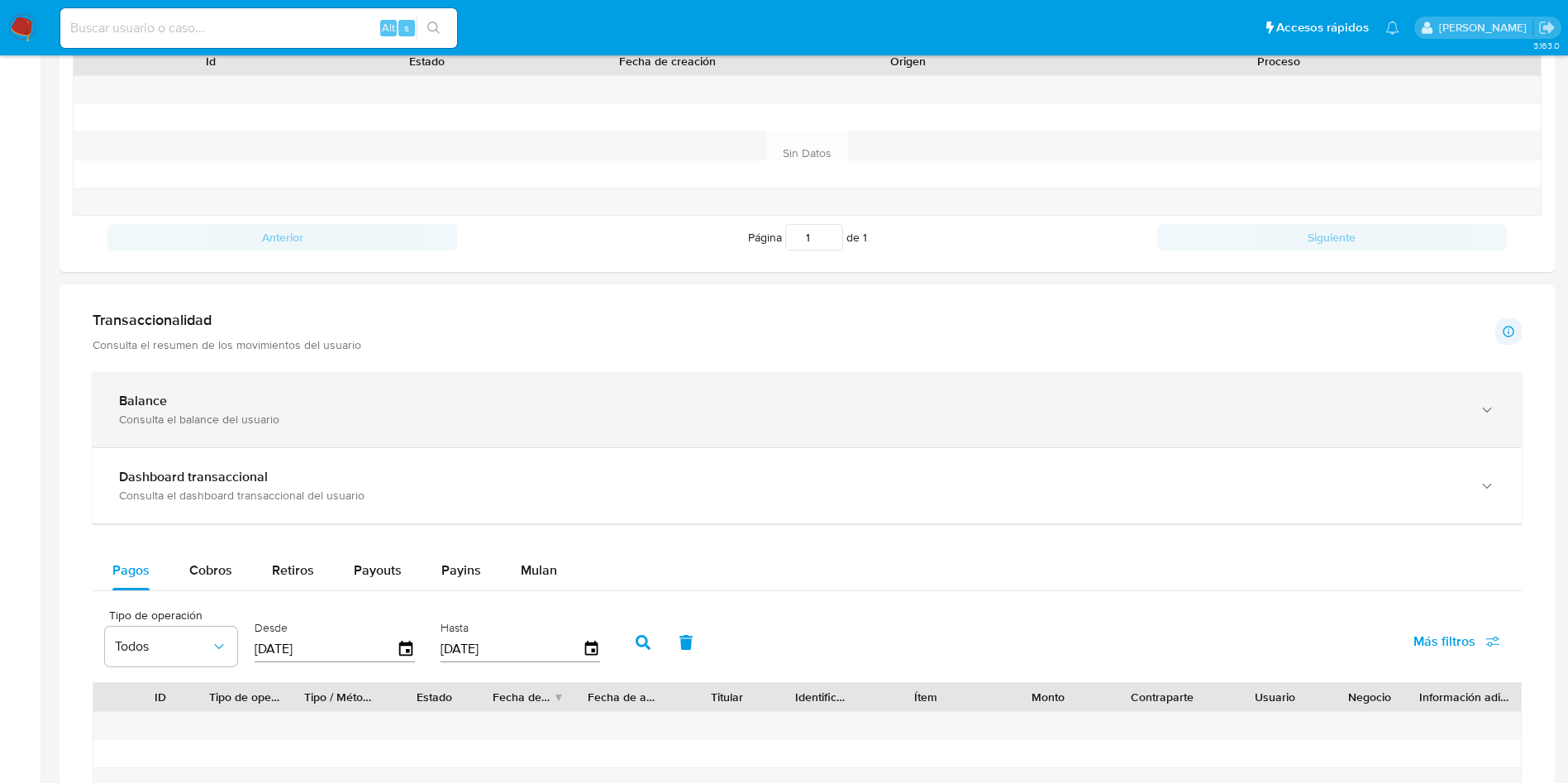
click at [271, 406] on div "Balance" at bounding box center [791, 400] width 1344 height 16
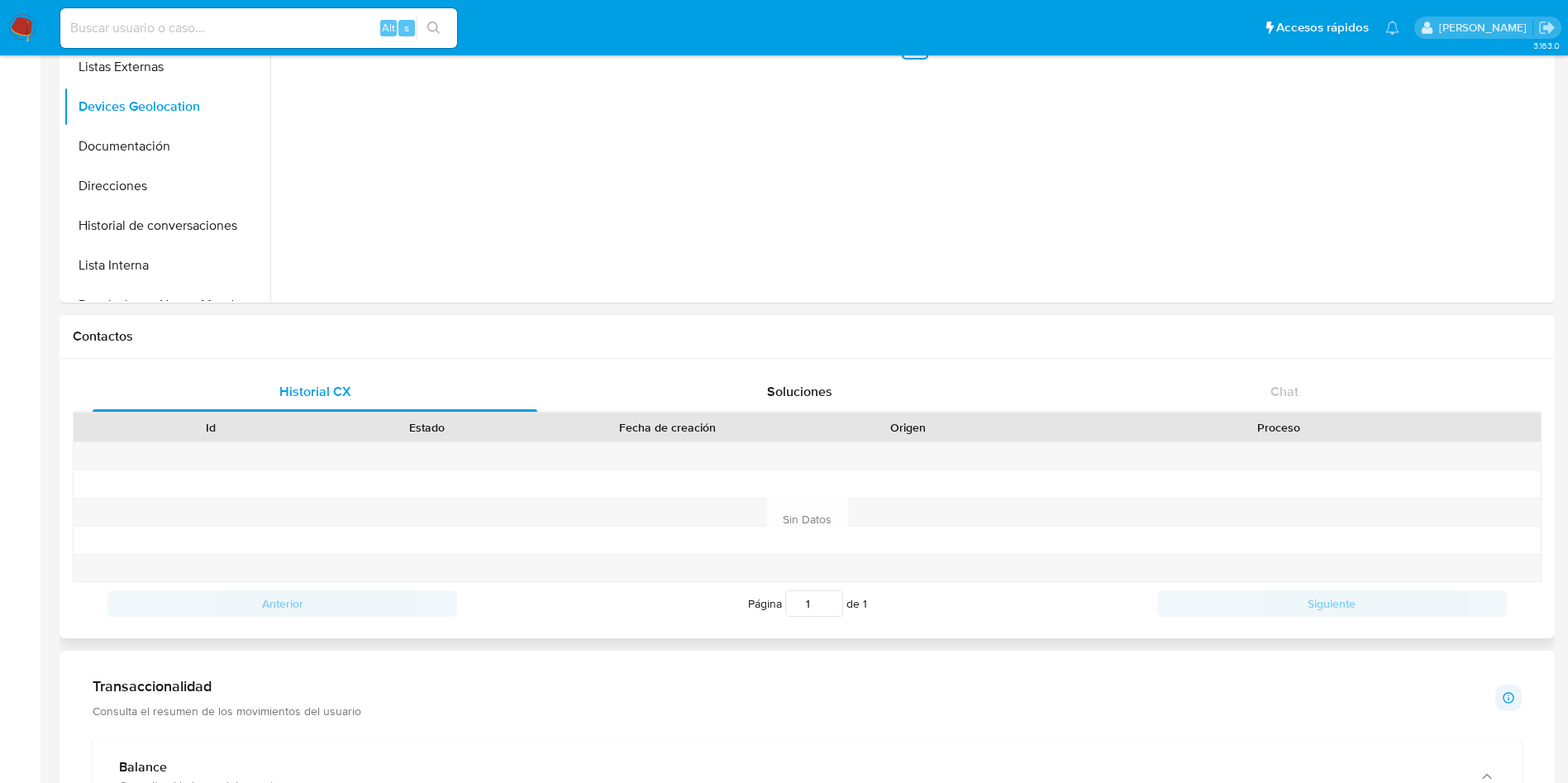
scroll to position [0, 0]
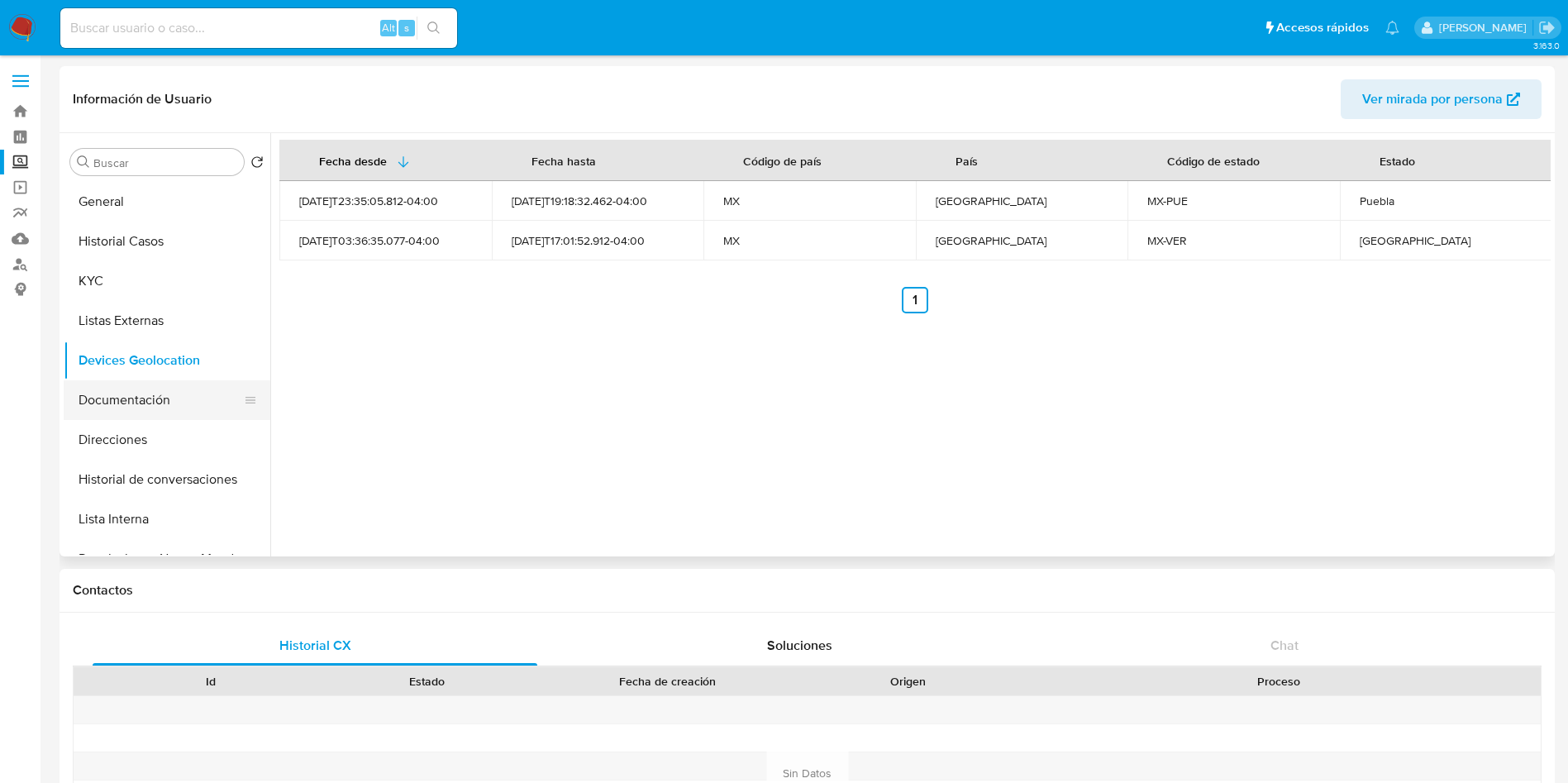
click at [121, 396] on button "Documentación" at bounding box center [160, 400] width 193 height 40
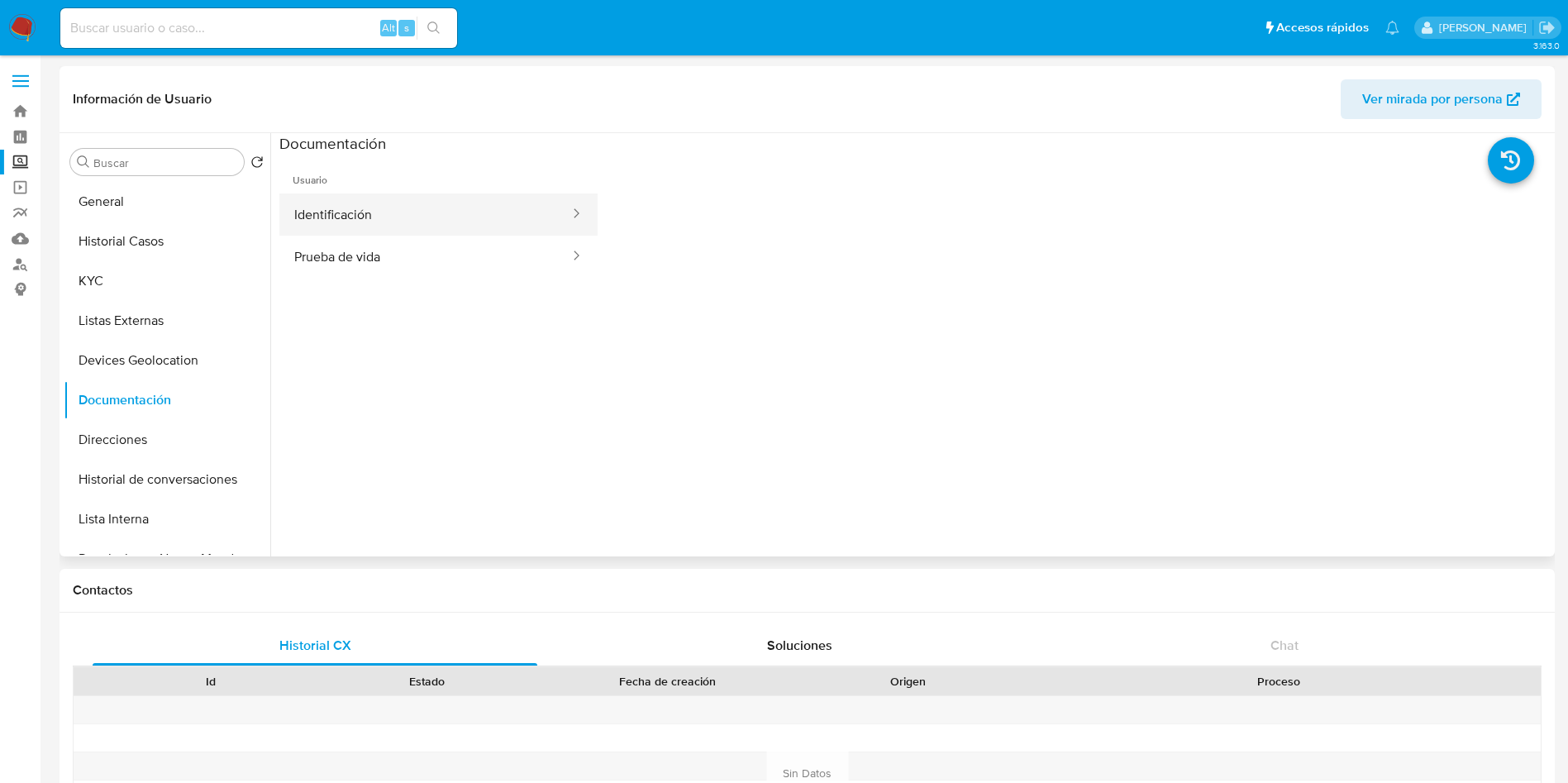
click at [405, 223] on button "Identificación" at bounding box center [425, 214] width 291 height 42
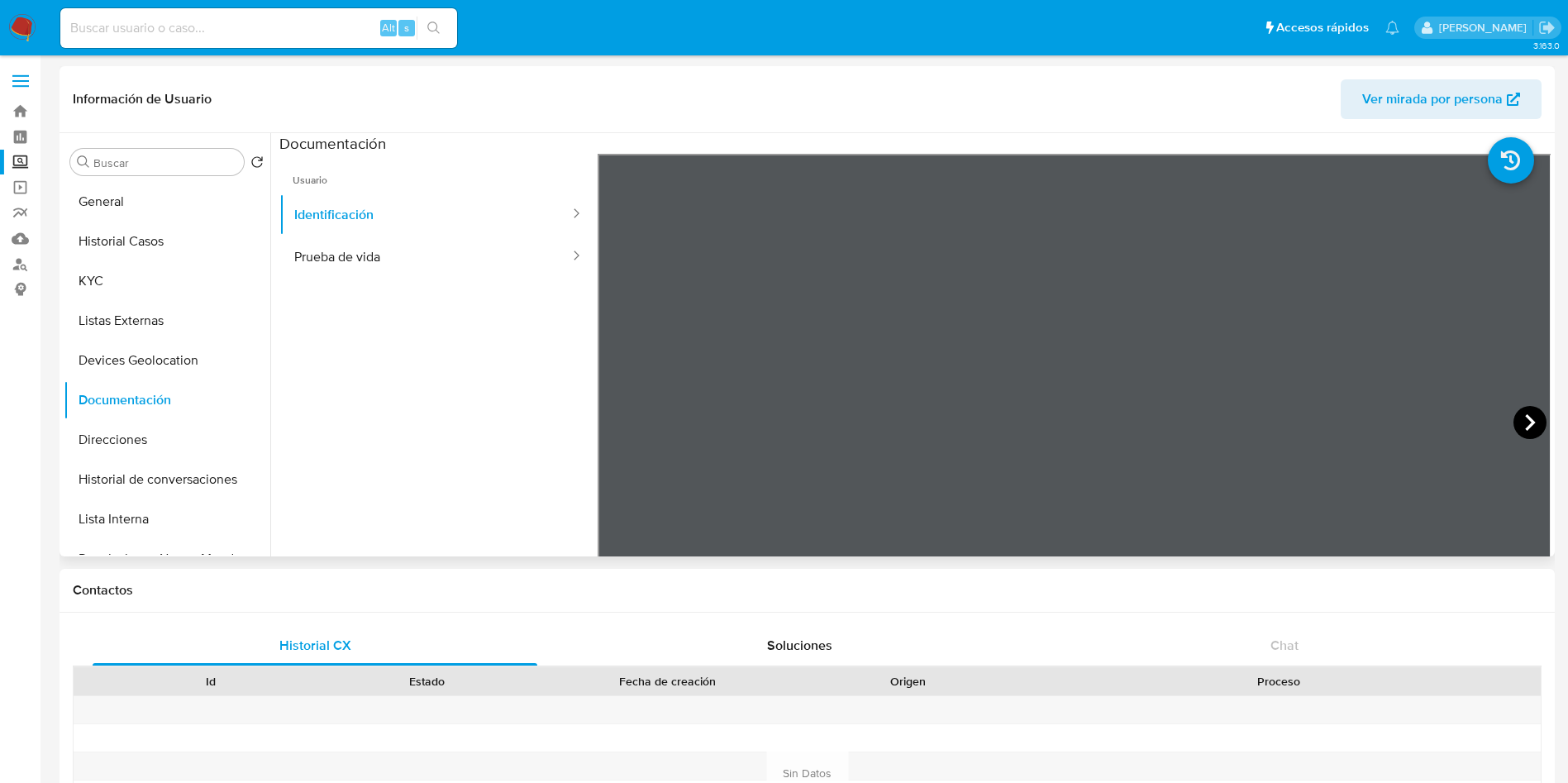
click at [1517, 424] on icon at bounding box center [1530, 422] width 33 height 33
click at [394, 249] on button "Prueba de vida" at bounding box center [425, 256] width 291 height 42
click at [137, 435] on button "Direcciones" at bounding box center [160, 440] width 193 height 40
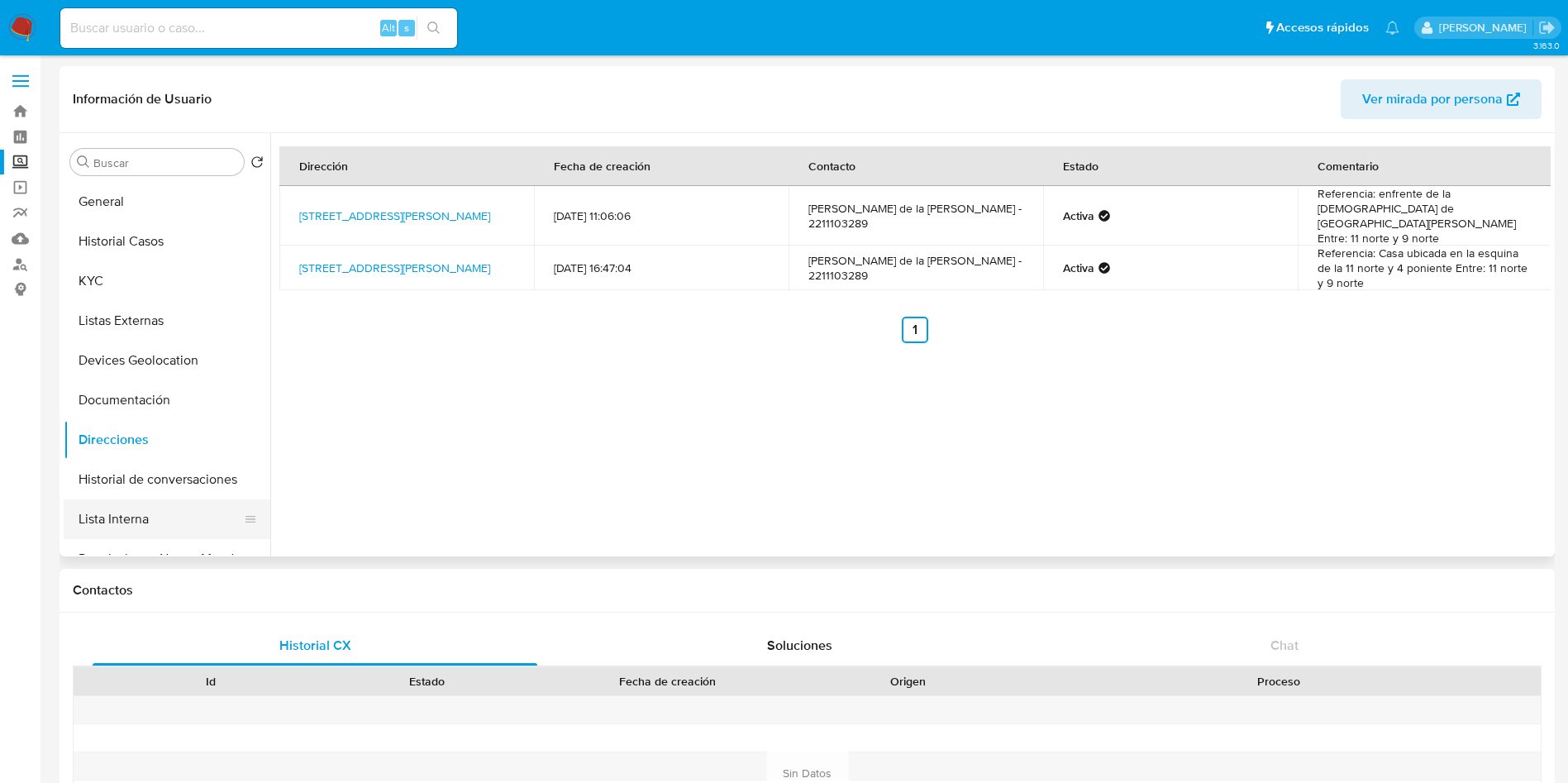
scroll to position [124, 0]
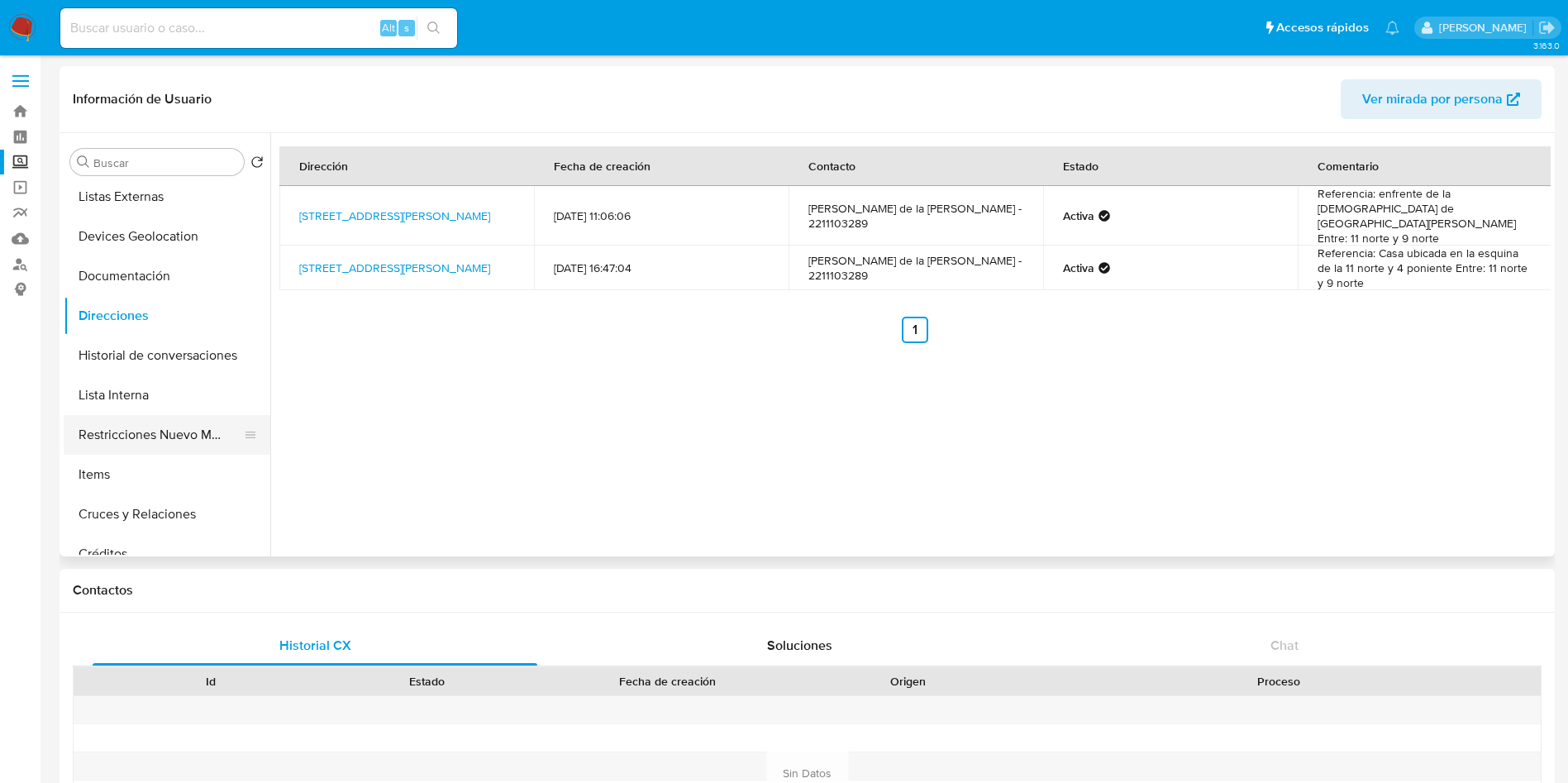
click at [153, 433] on button "Restricciones Nuevo Mundo" at bounding box center [160, 435] width 193 height 40
